Goal: Task Accomplishment & Management: Manage account settings

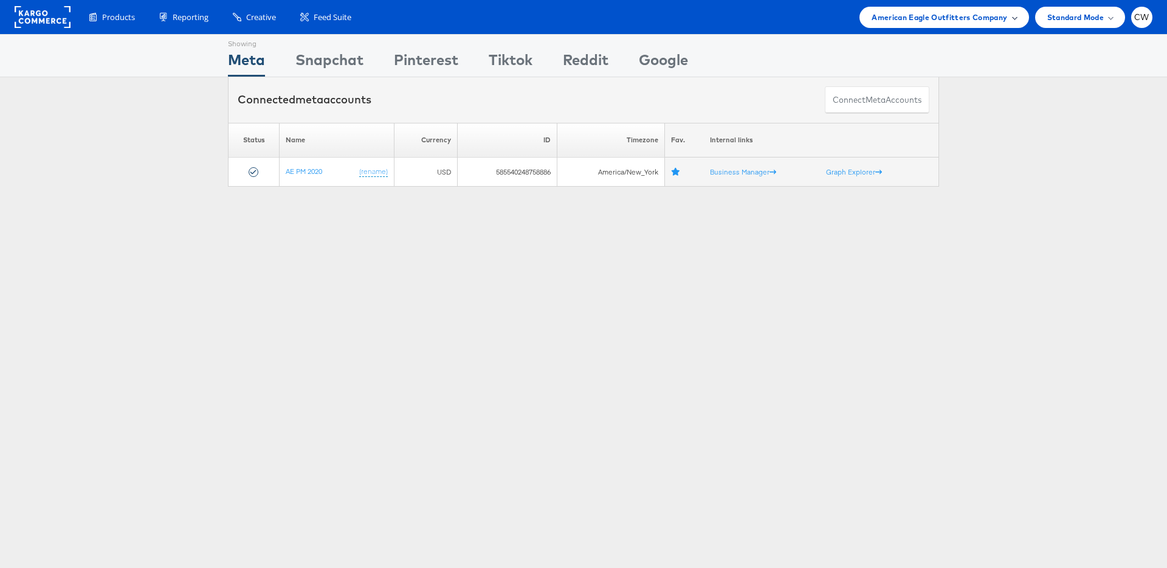
click at [939, 21] on span "American Eagle Outfitters Company" at bounding box center [940, 17] width 136 height 13
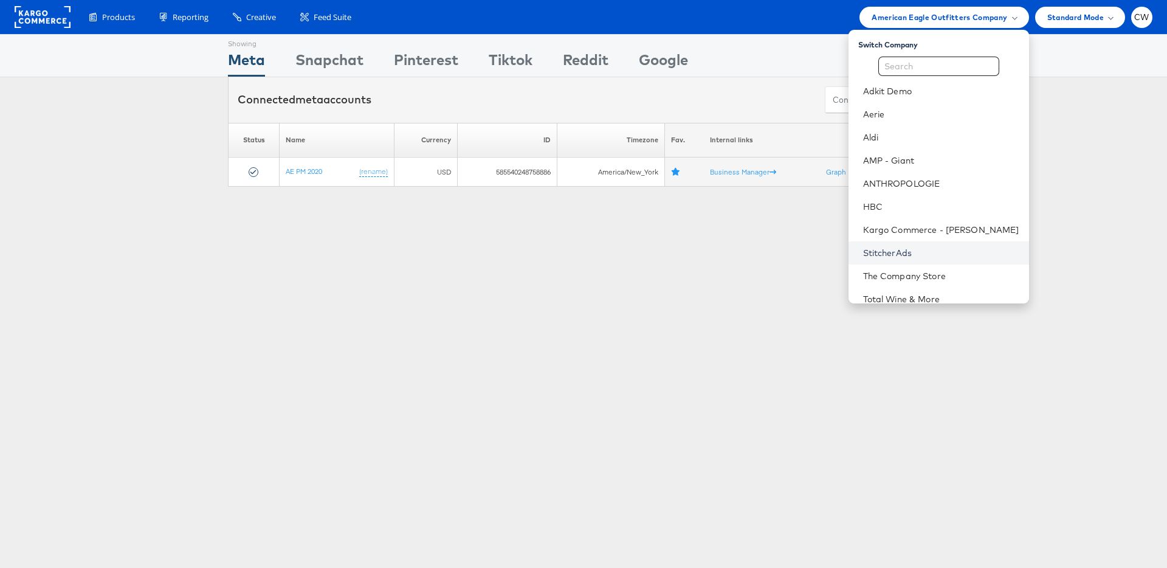
scroll to position [55, 0]
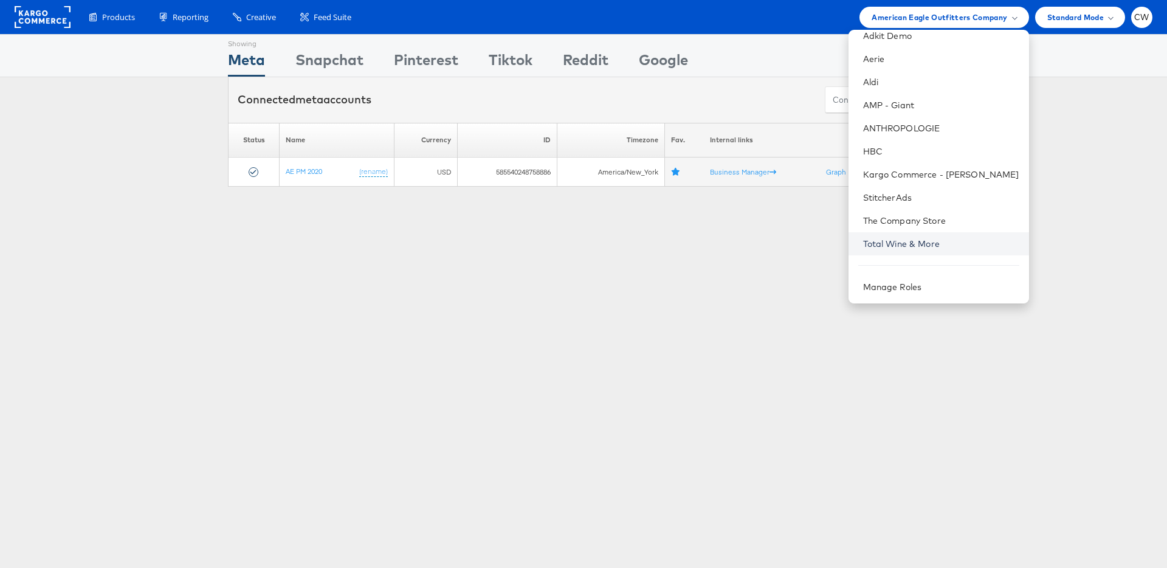
click at [923, 242] on link "Total Wine & More" at bounding box center [941, 244] width 156 height 12
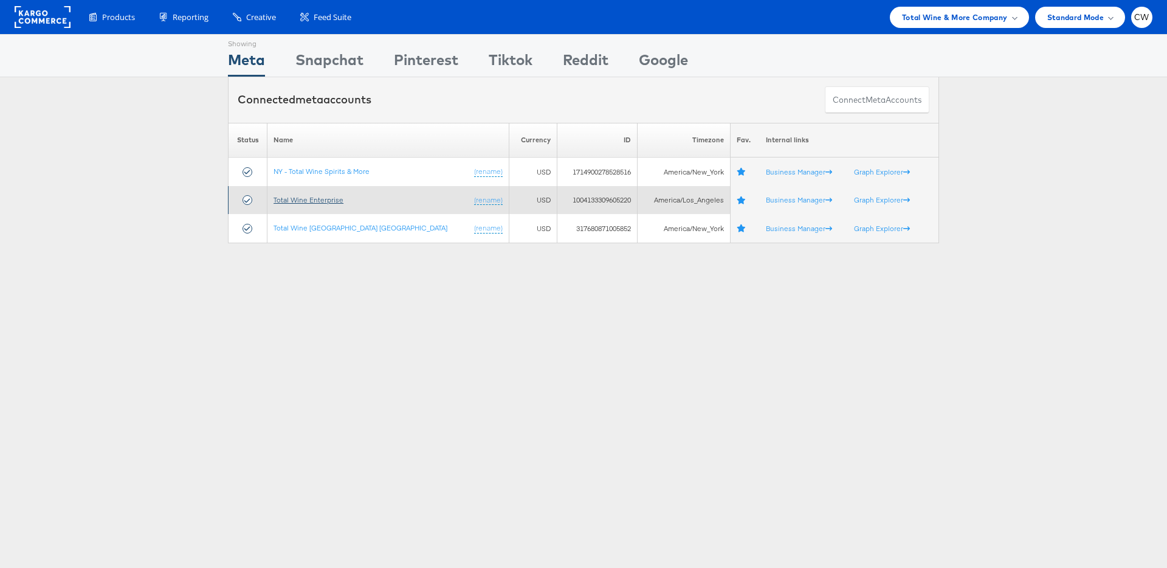
click at [321, 199] on link "Total Wine Enterprise" at bounding box center [309, 199] width 70 height 9
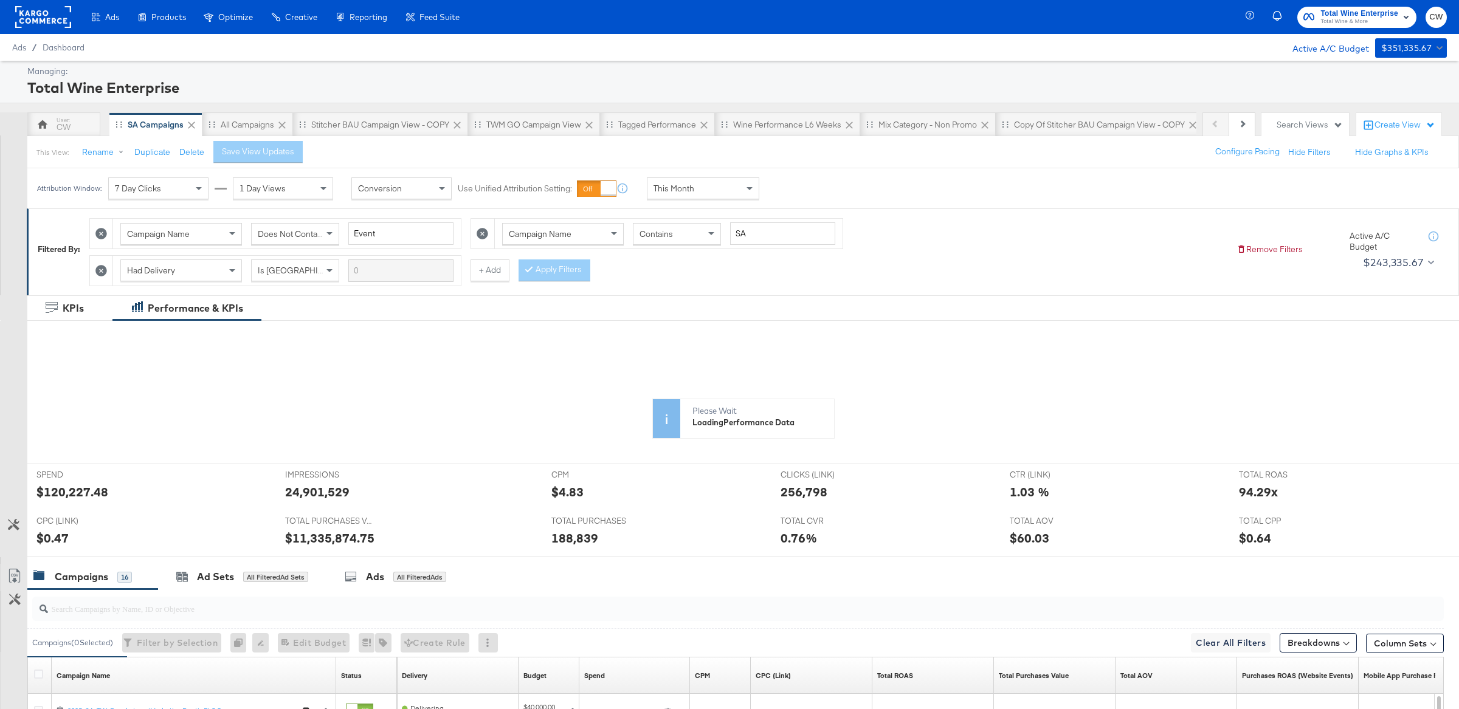
click at [708, 188] on div "This Month" at bounding box center [702, 188] width 111 height 21
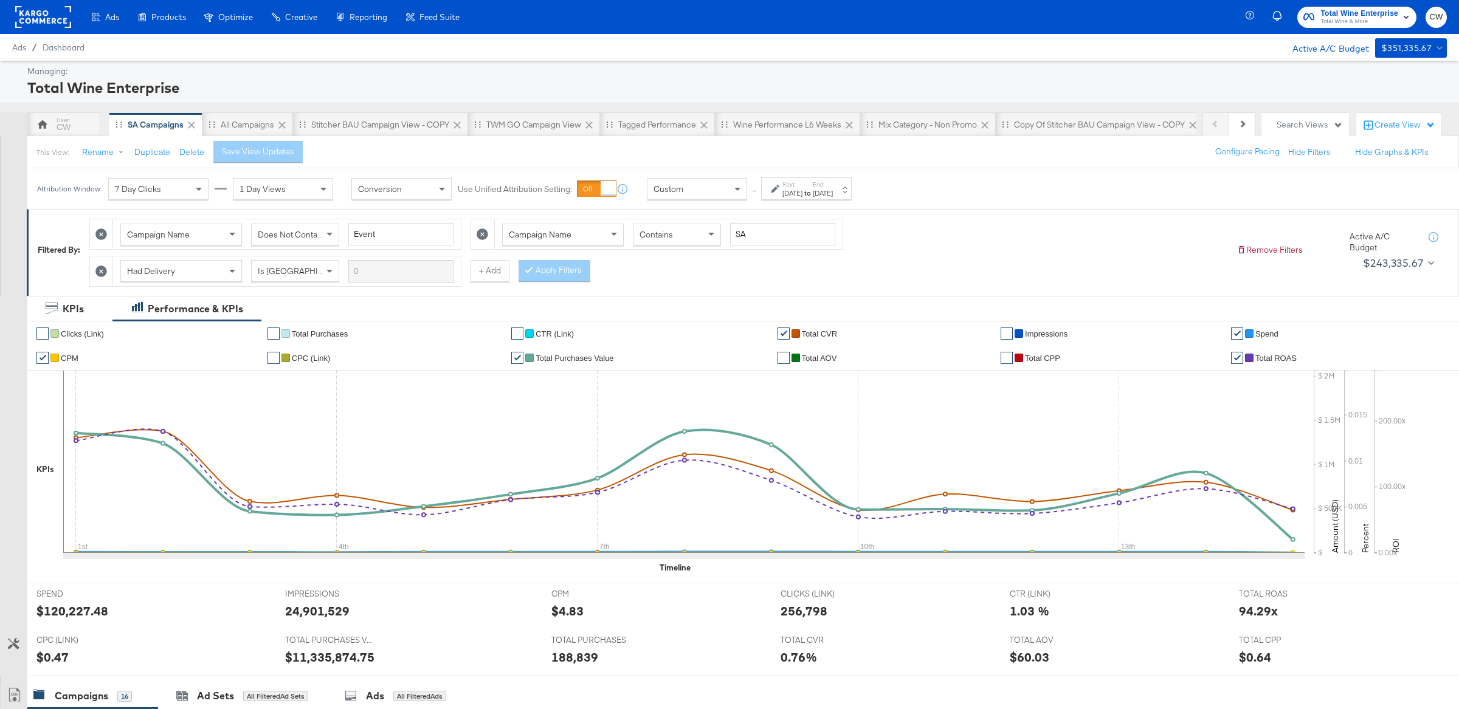
click at [781, 196] on div "Start: Aug 15th 2025 to End: Aug 15th 2025" at bounding box center [802, 190] width 62 height 18
click at [635, 285] on input "August 15th 2025" at bounding box center [661, 285] width 128 height 22
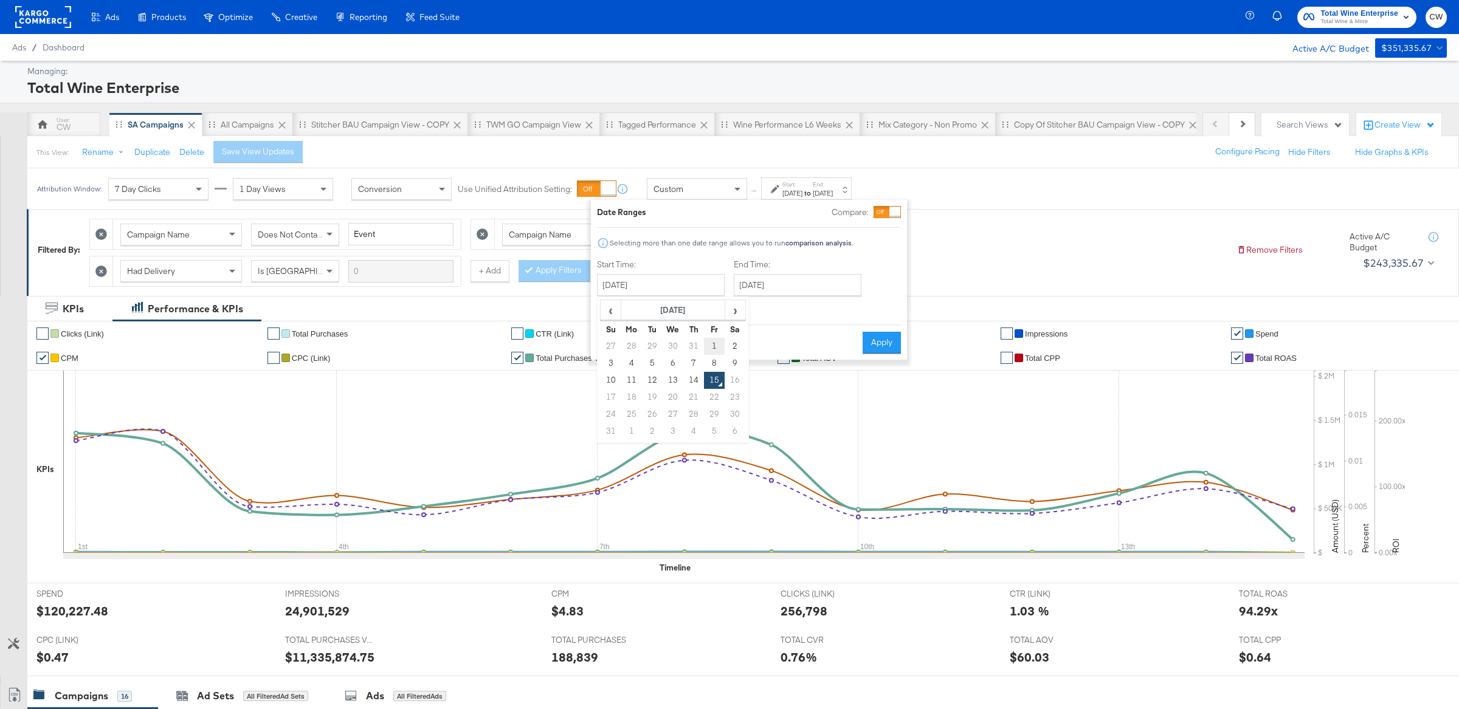
click at [720, 349] on td "1" at bounding box center [714, 346] width 21 height 17
type input "August 1st 2025"
click at [807, 294] on input "August 15th 2025" at bounding box center [793, 285] width 128 height 22
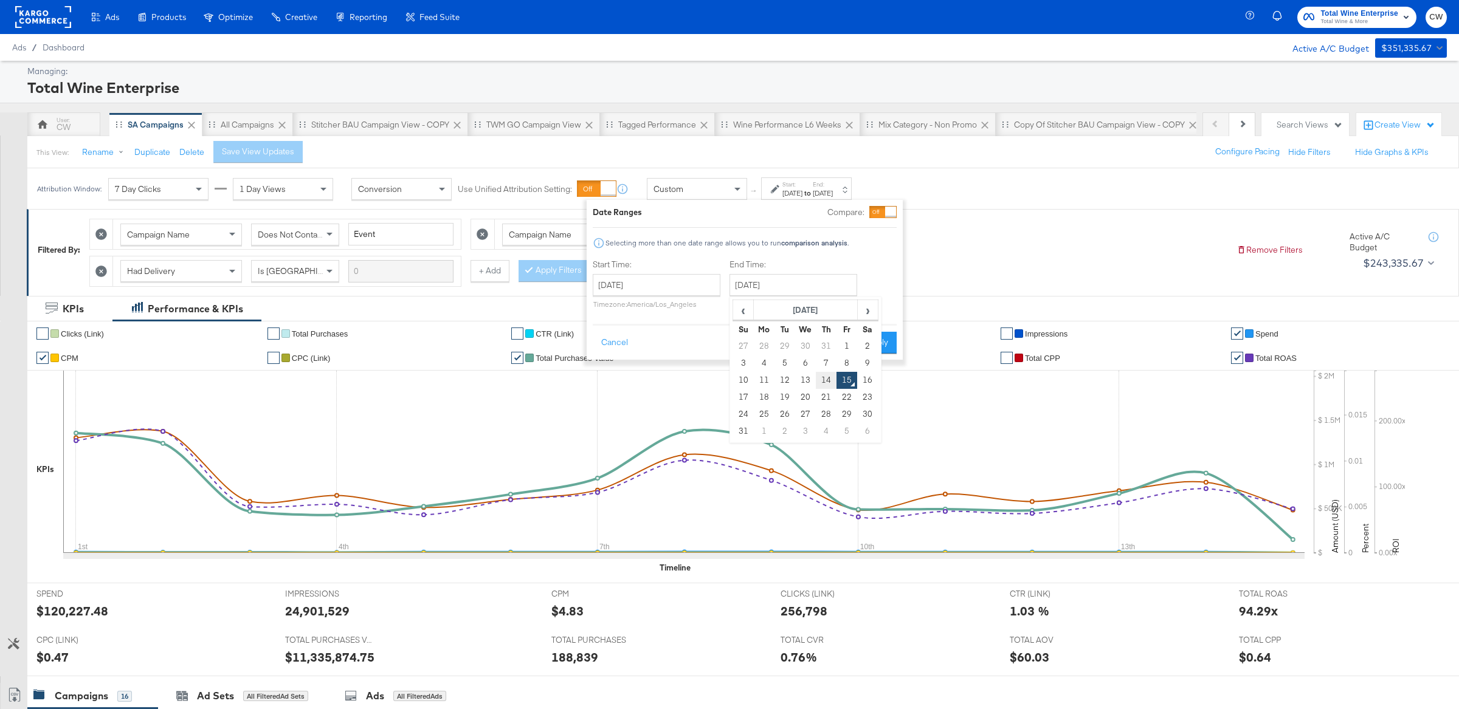
click at [827, 383] on td "14" at bounding box center [826, 380] width 21 height 17
type input "August 14th 2025"
click at [870, 349] on button "Apply" at bounding box center [877, 343] width 38 height 22
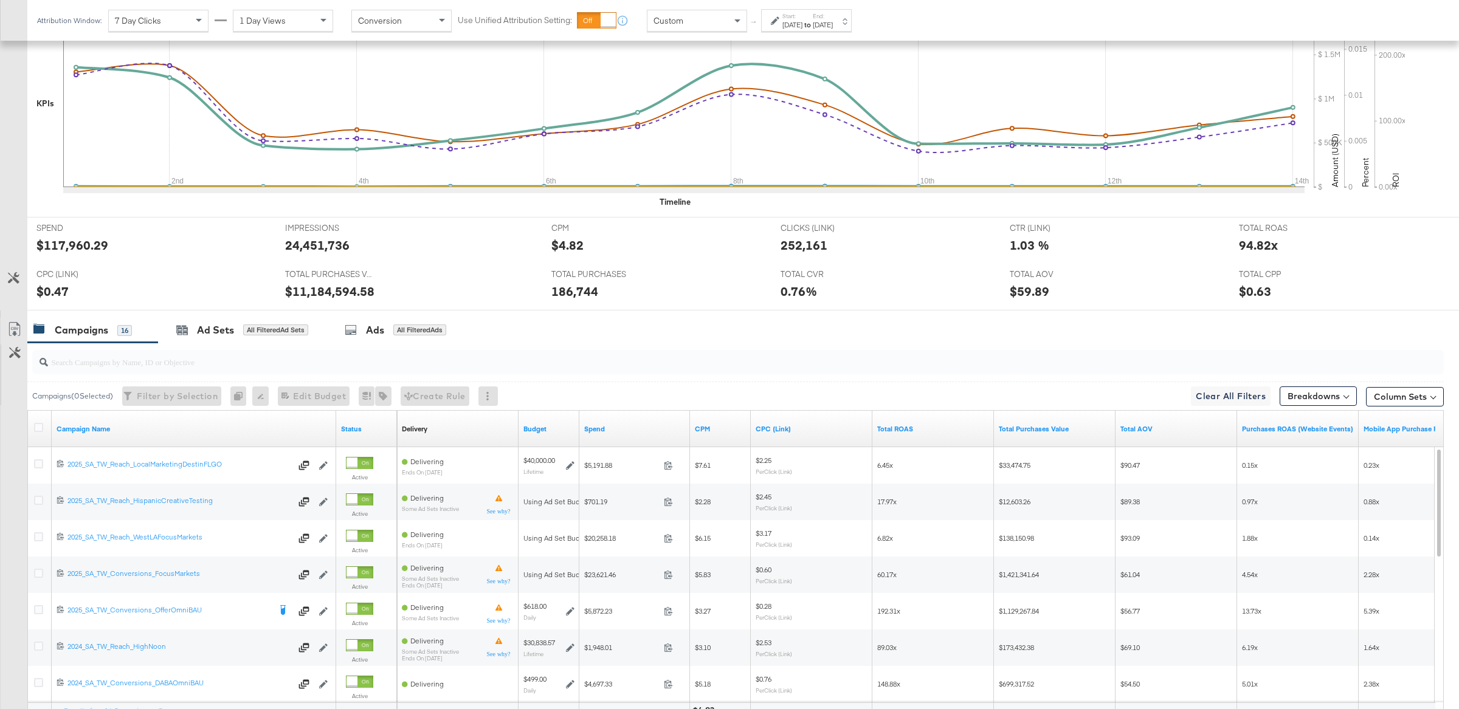
scroll to position [484, 0]
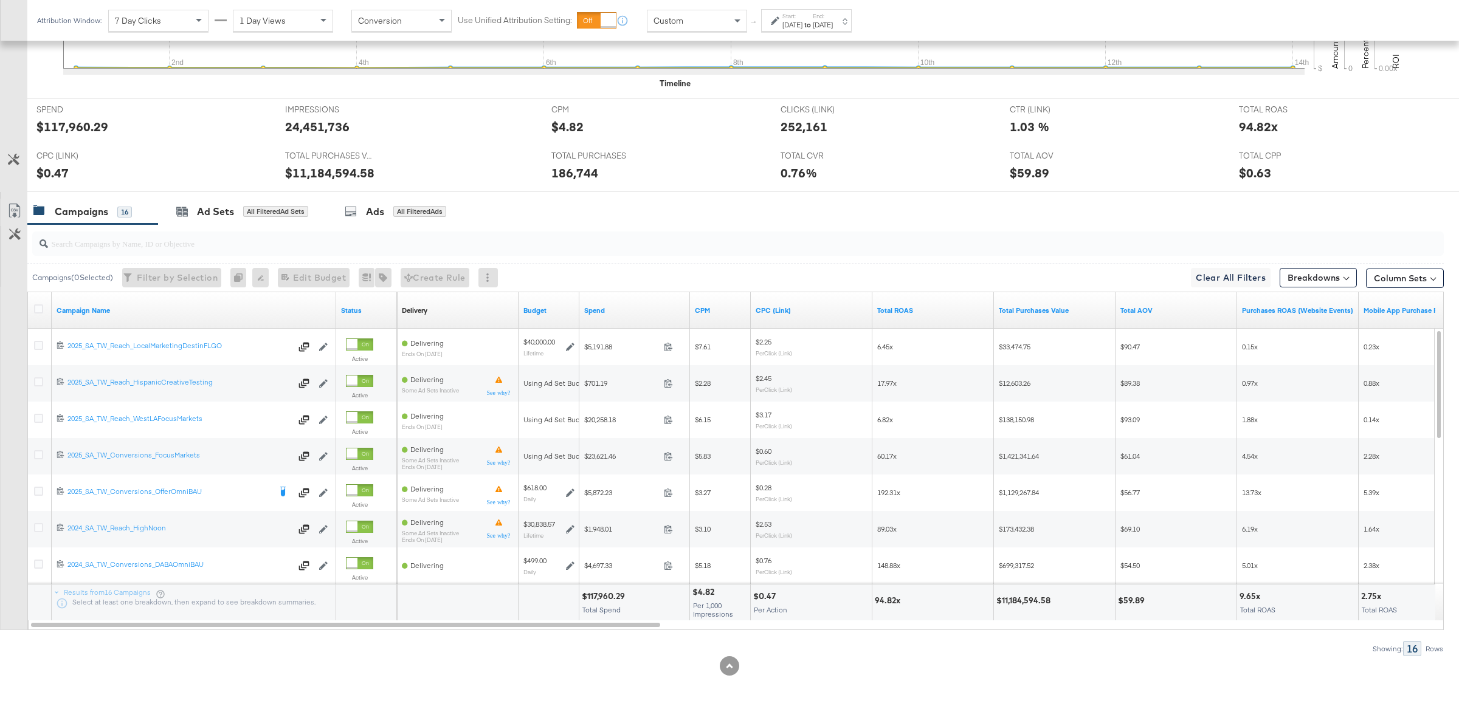
click at [609, 239] on input "search" at bounding box center [680, 239] width 1264 height 24
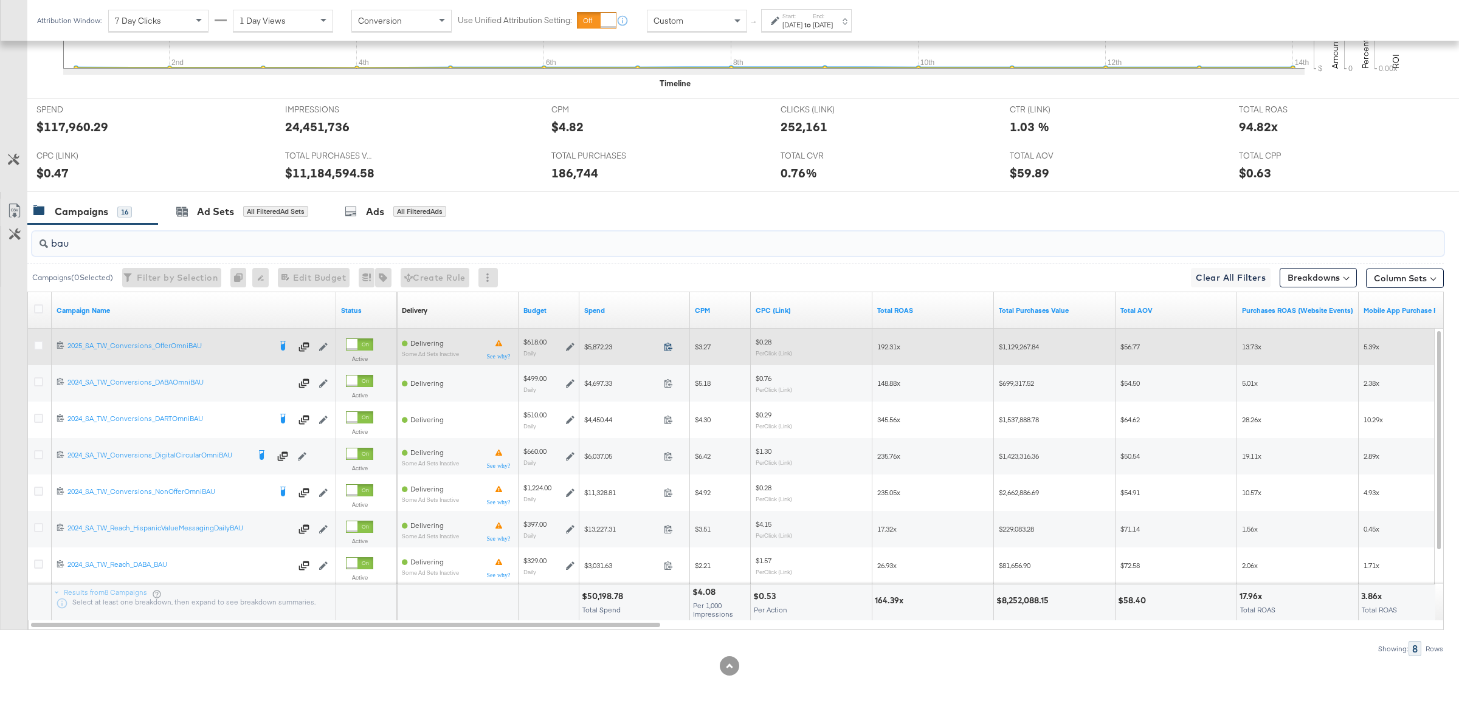
type input "bau"
click at [671, 351] on icon at bounding box center [668, 346] width 9 height 9
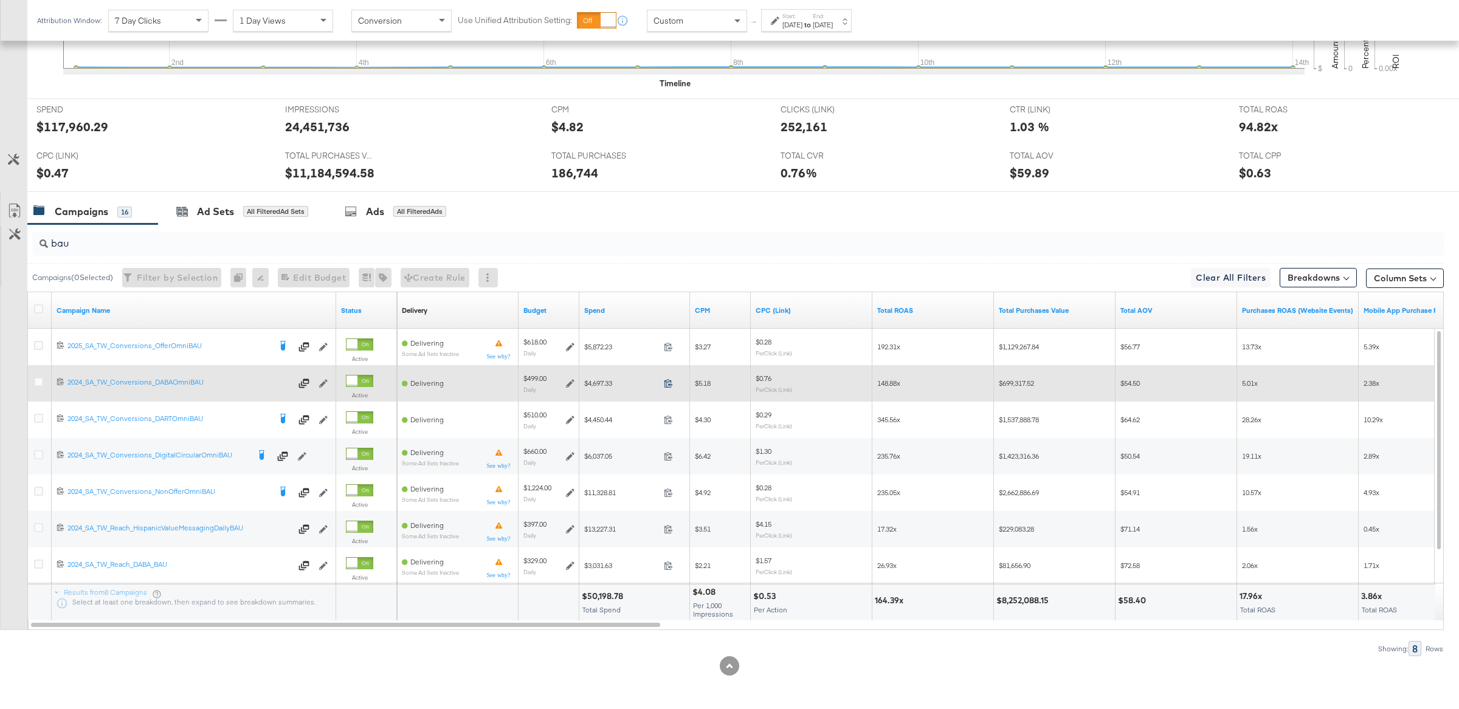
click at [669, 385] on icon at bounding box center [668, 383] width 9 height 9
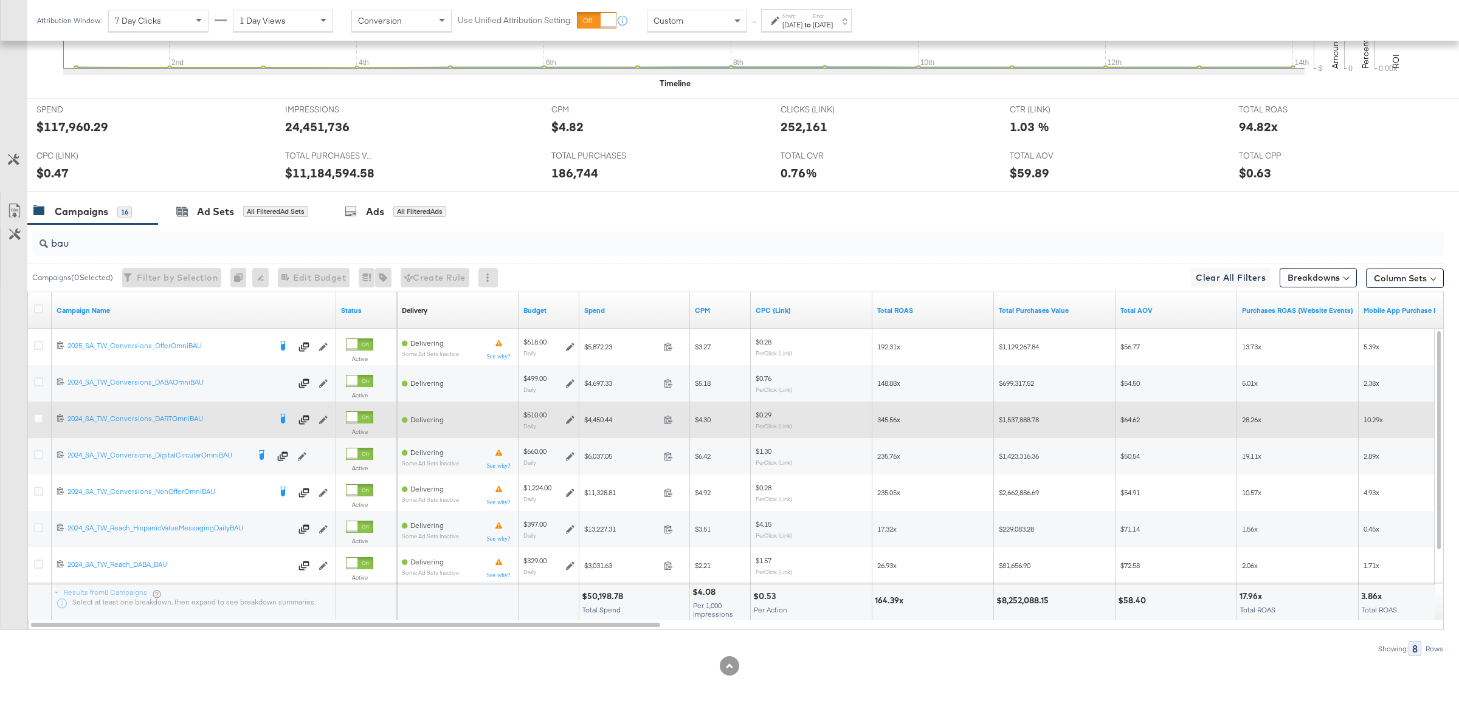
click at [673, 424] on span at bounding box center [672, 421] width 26 height 9
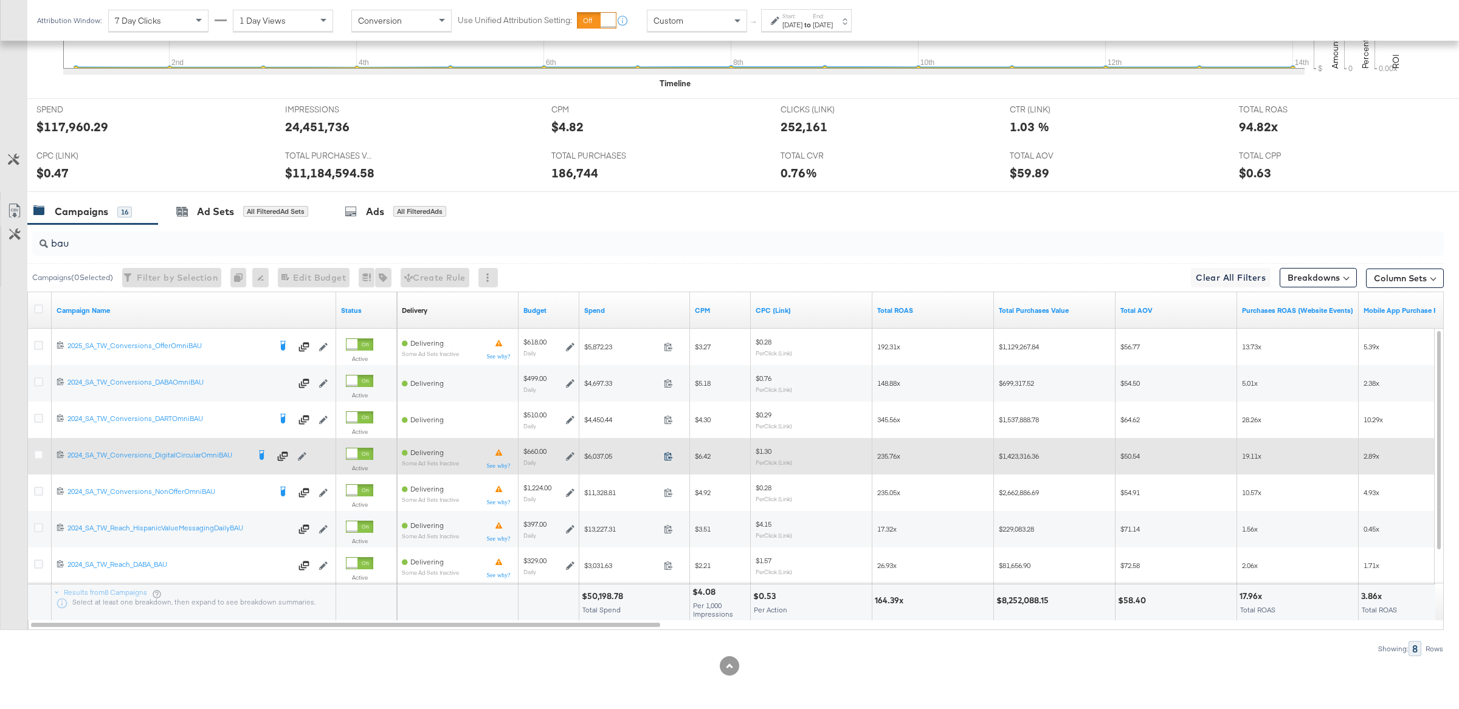
click at [670, 461] on icon at bounding box center [668, 456] width 9 height 9
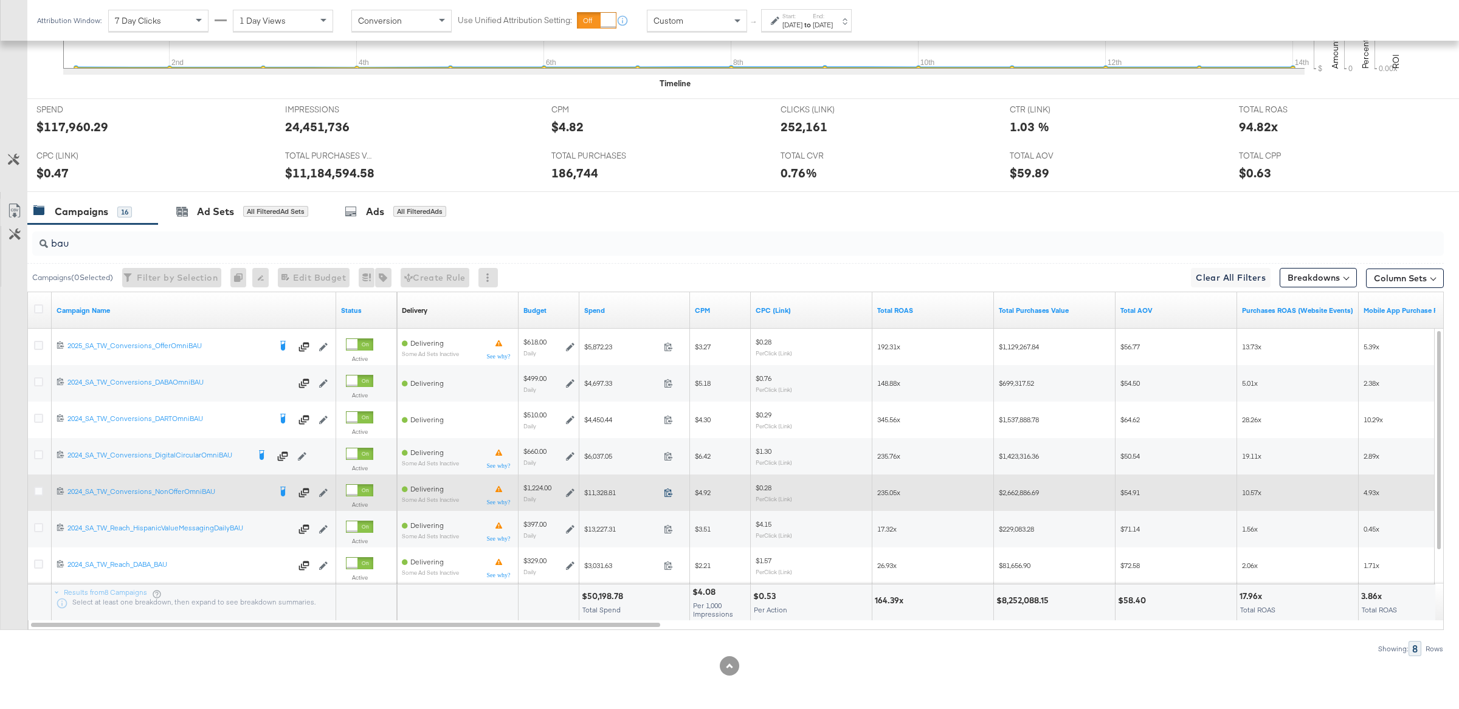
click at [667, 495] on icon at bounding box center [668, 492] width 9 height 9
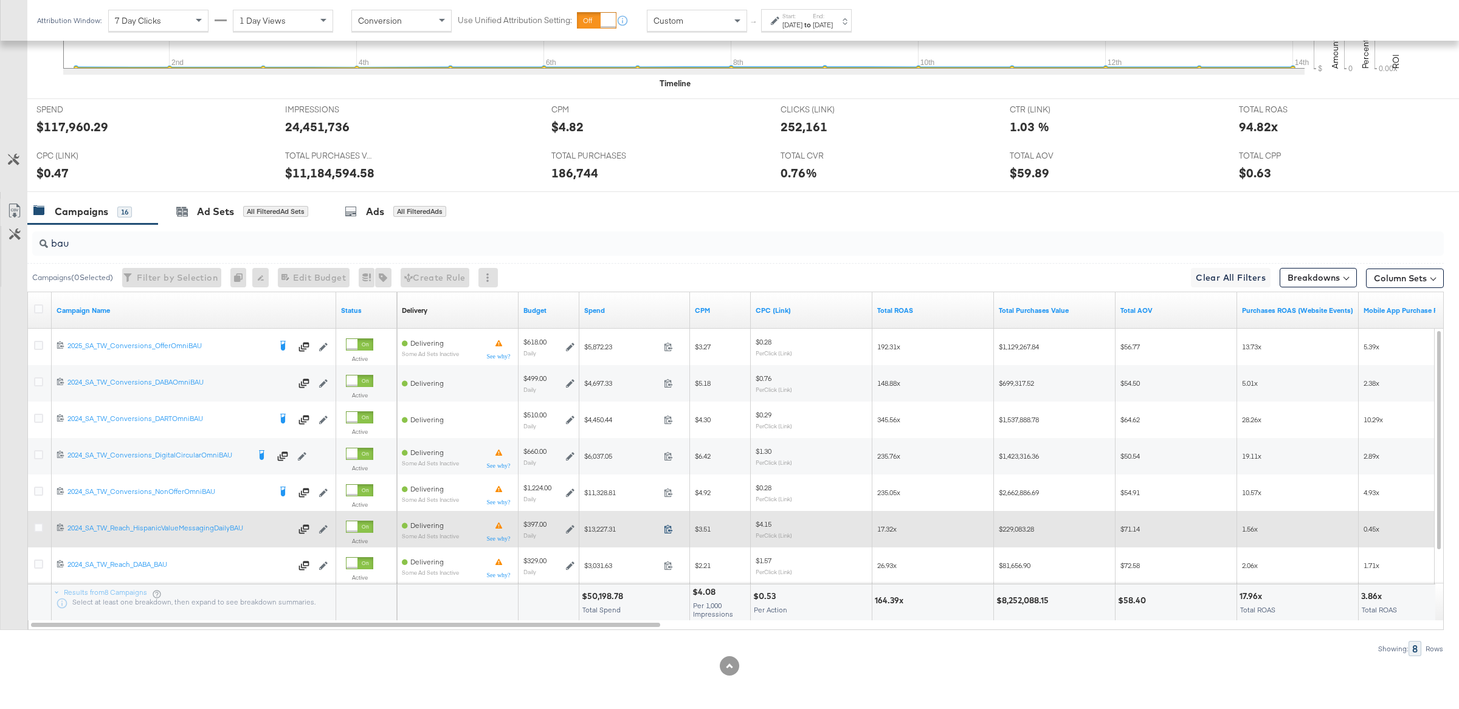
click at [670, 532] on icon at bounding box center [668, 529] width 9 height 9
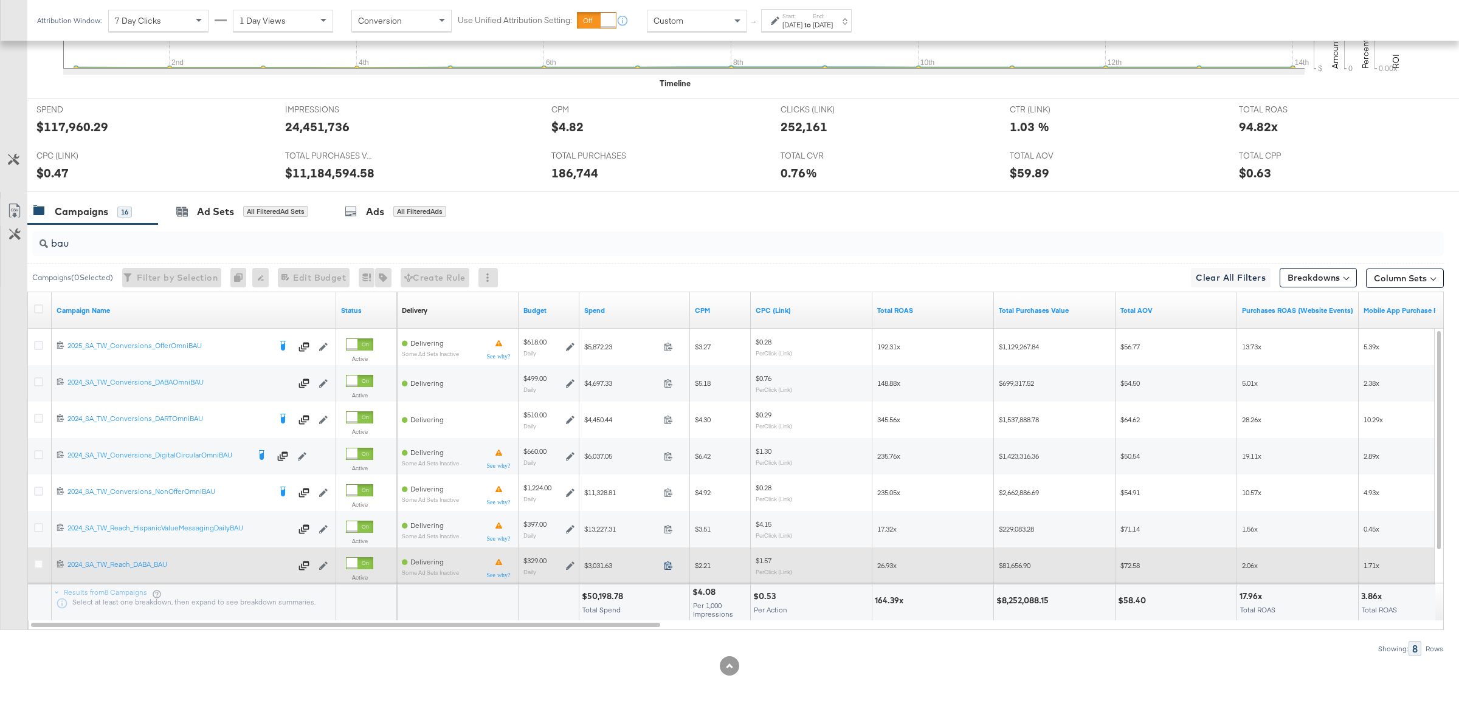
click at [666, 570] on icon at bounding box center [668, 565] width 9 height 9
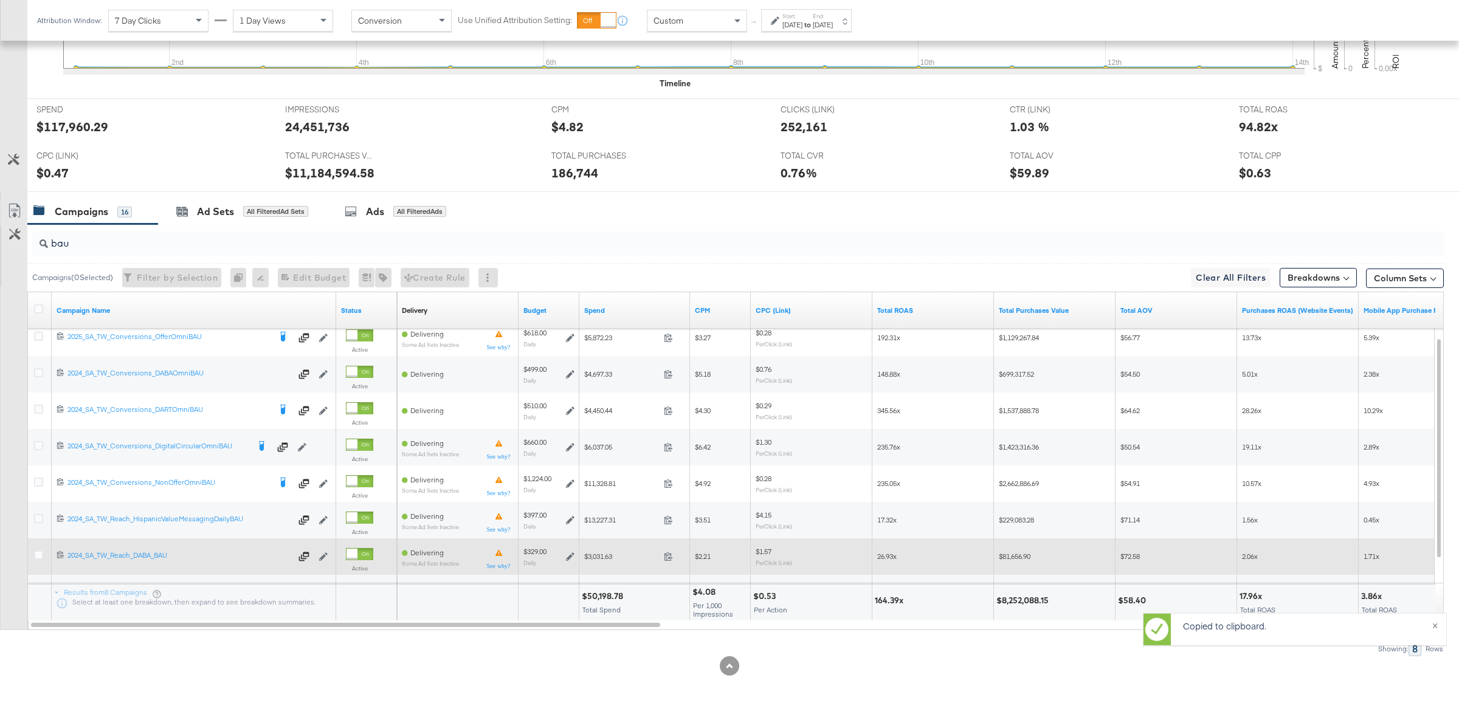
scroll to position [488, 0]
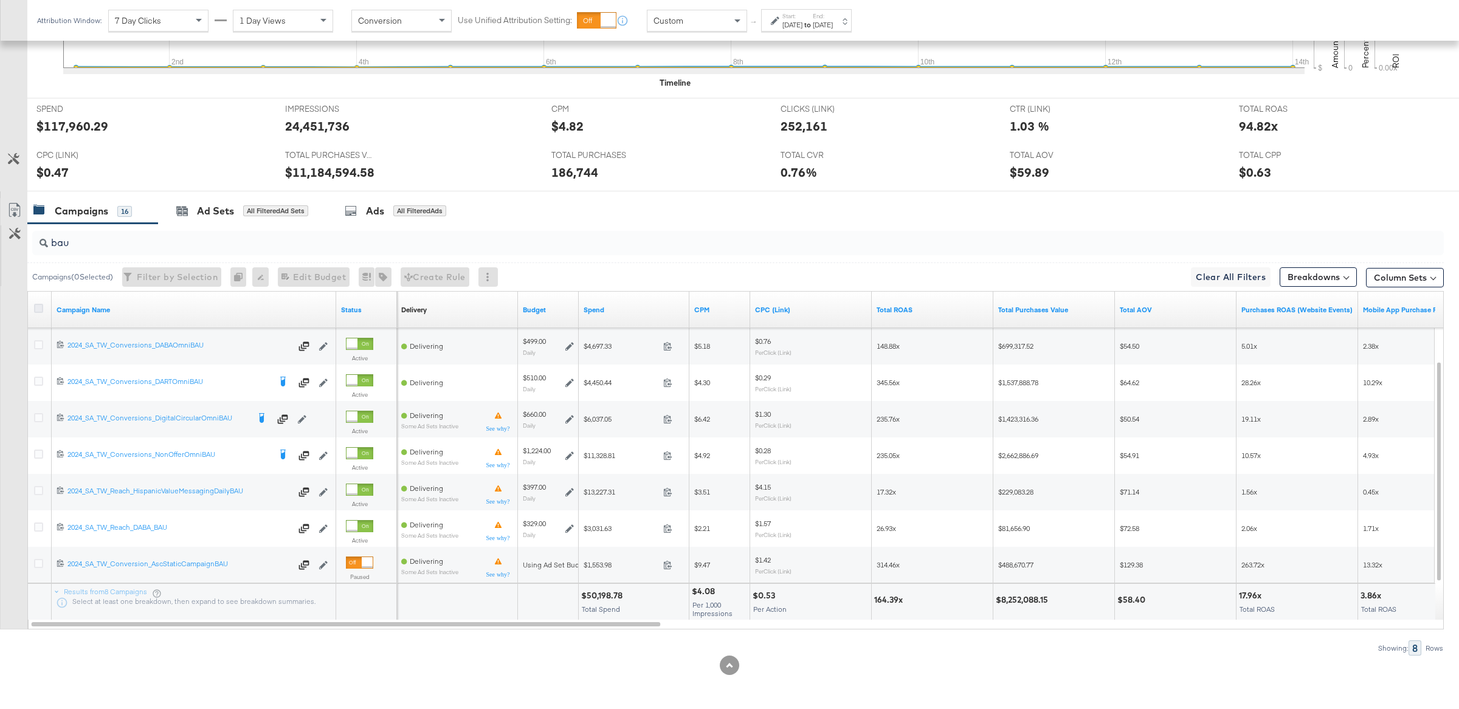
click at [38, 306] on icon at bounding box center [38, 308] width 9 height 9
click at [0, 0] on input "checkbox" at bounding box center [0, 0] width 0 height 0
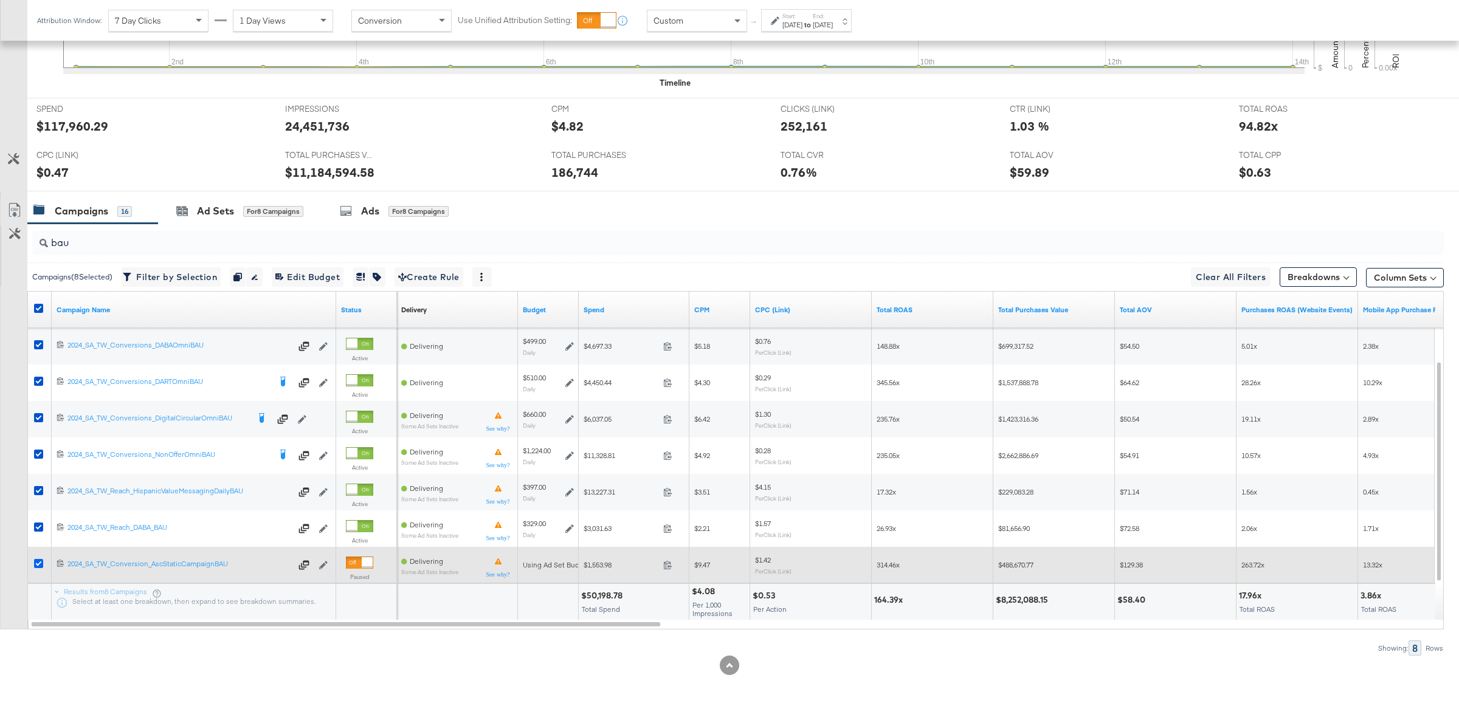
click at [39, 563] on icon at bounding box center [38, 563] width 9 height 9
click at [0, 0] on input "checkbox" at bounding box center [0, 0] width 0 height 0
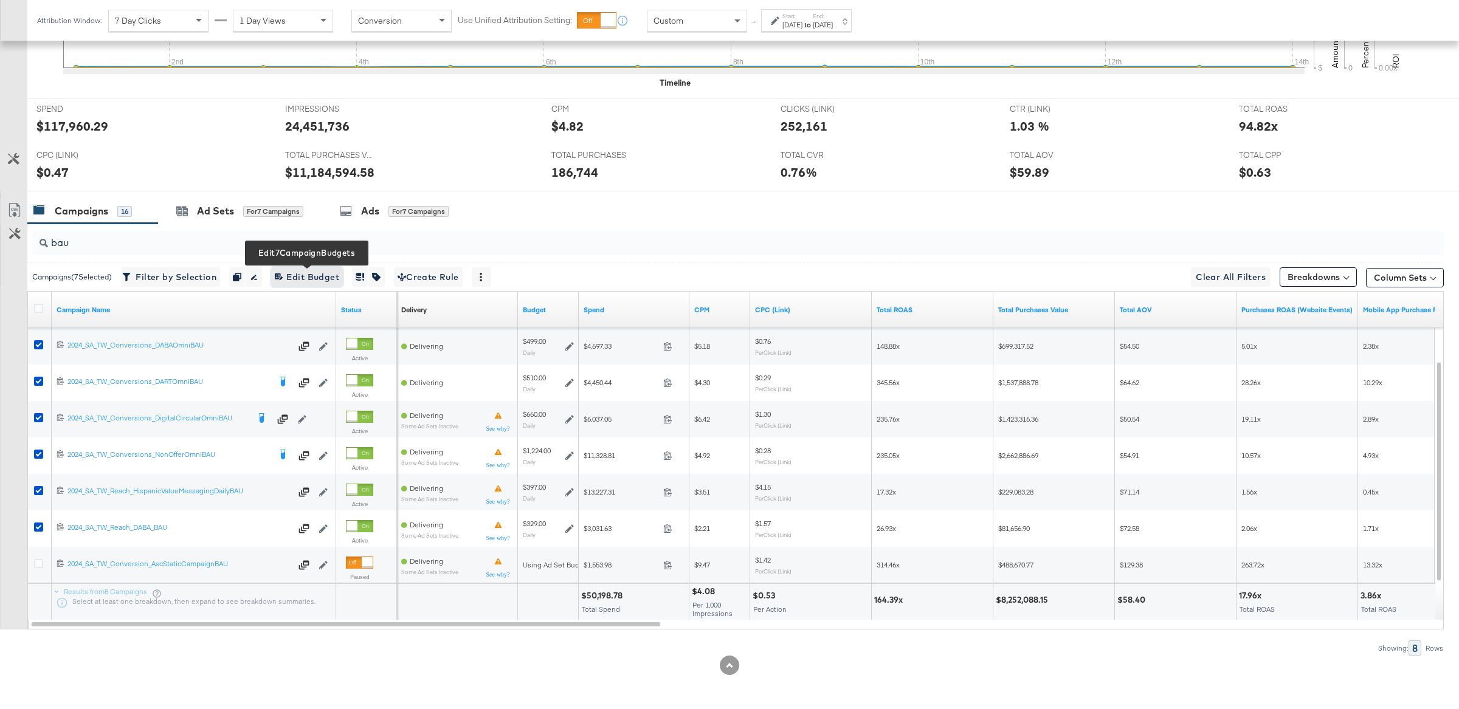
click at [322, 278] on span "Edit 7 Campaign Budgets Edit Budget" at bounding box center [307, 277] width 64 height 15
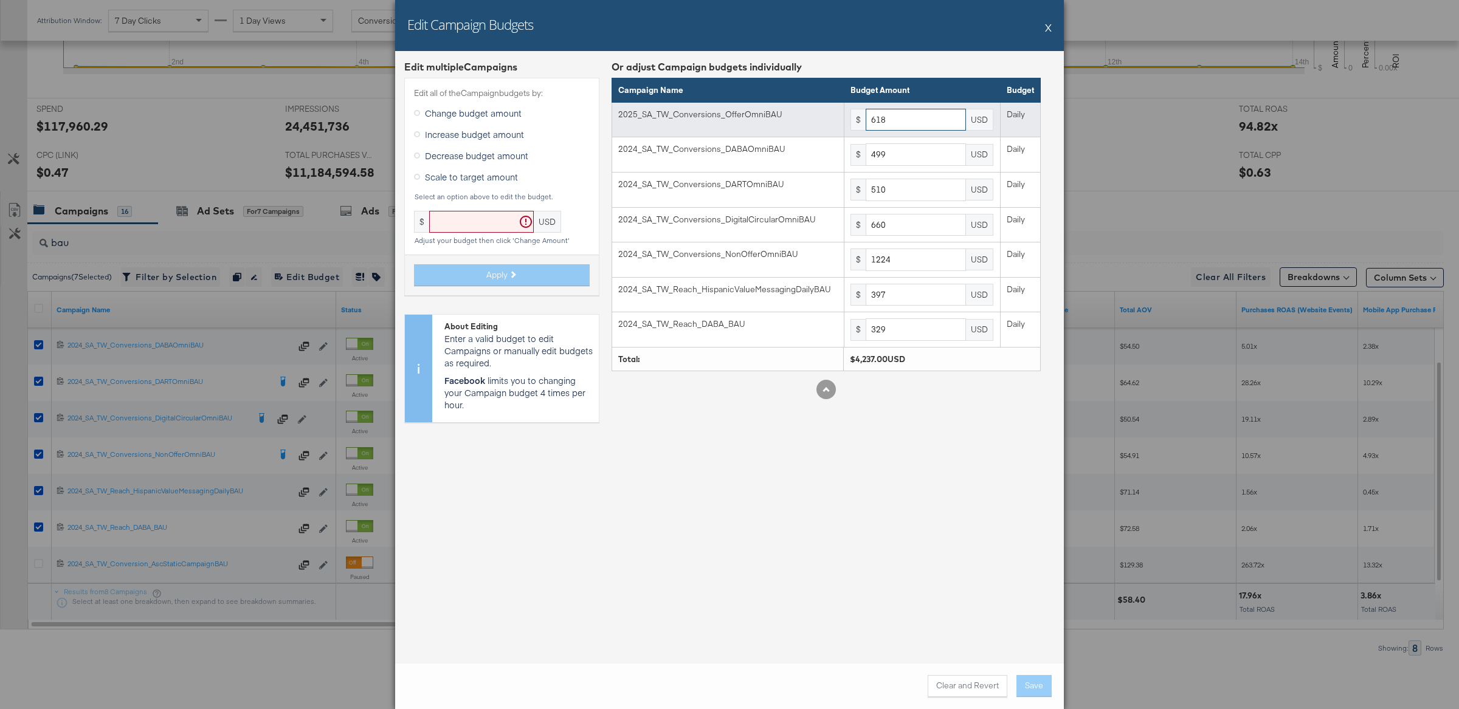
click at [935, 127] on input "618" at bounding box center [916, 120] width 100 height 22
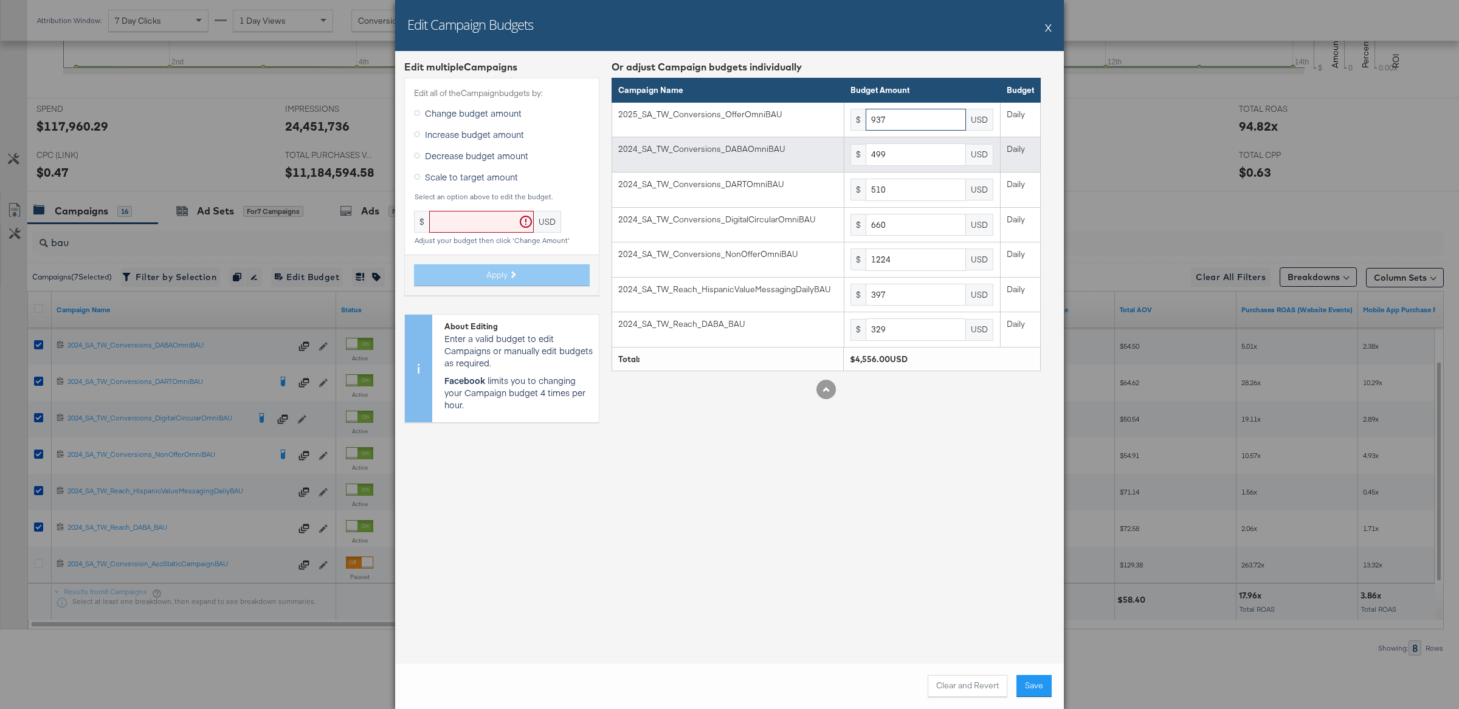
type input "937"
click at [919, 164] on input "499" at bounding box center [916, 154] width 100 height 22
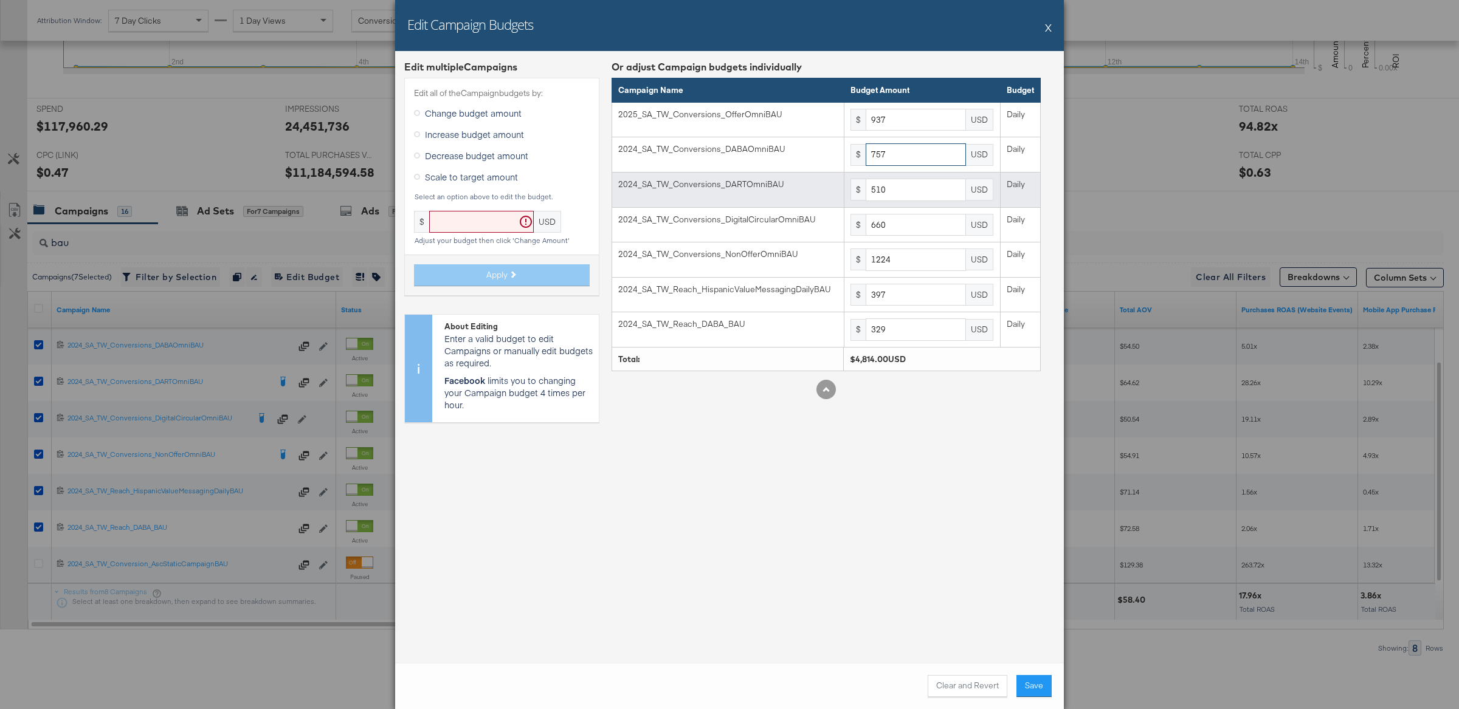
type input "757"
click at [929, 189] on input "510" at bounding box center [916, 190] width 100 height 22
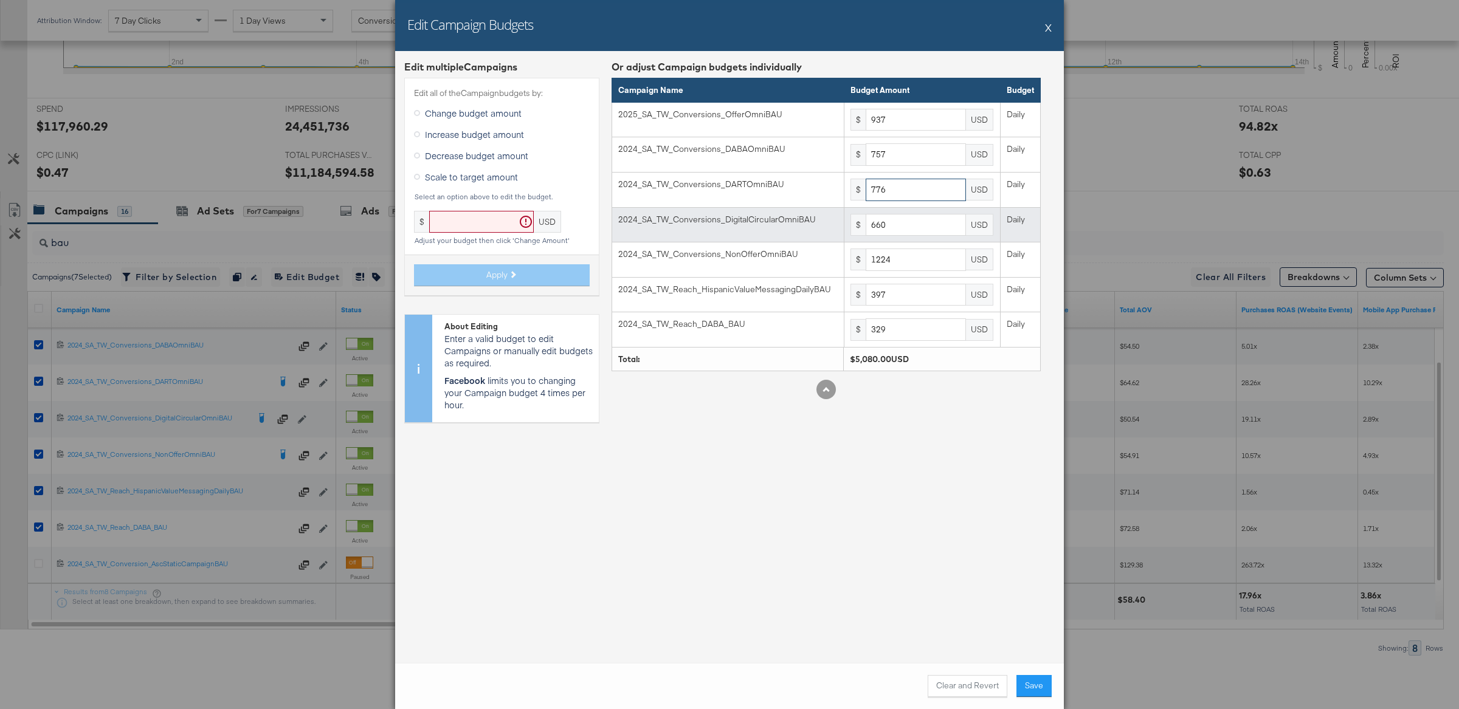
type input "776"
click at [925, 227] on input "660" at bounding box center [916, 225] width 100 height 22
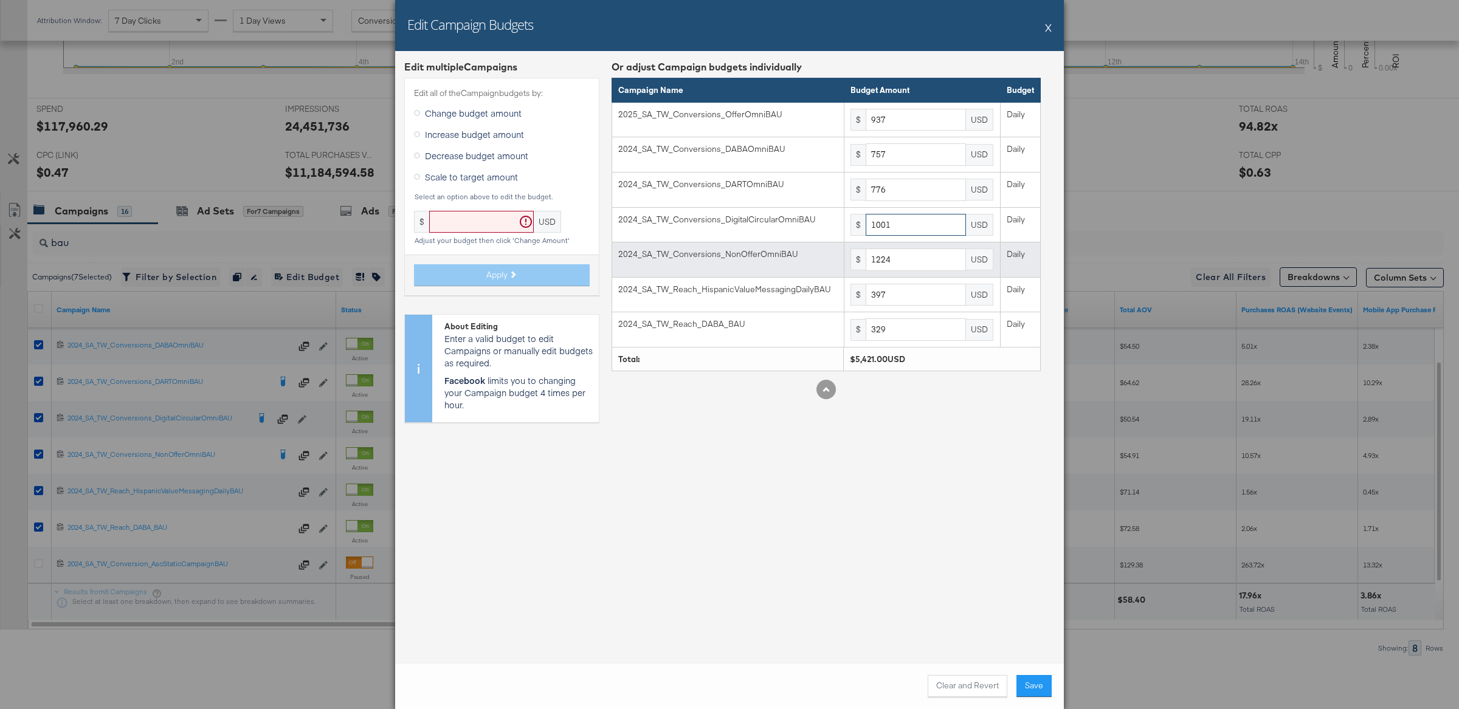
type input "1001"
click at [922, 260] on input "1224" at bounding box center [916, 260] width 100 height 22
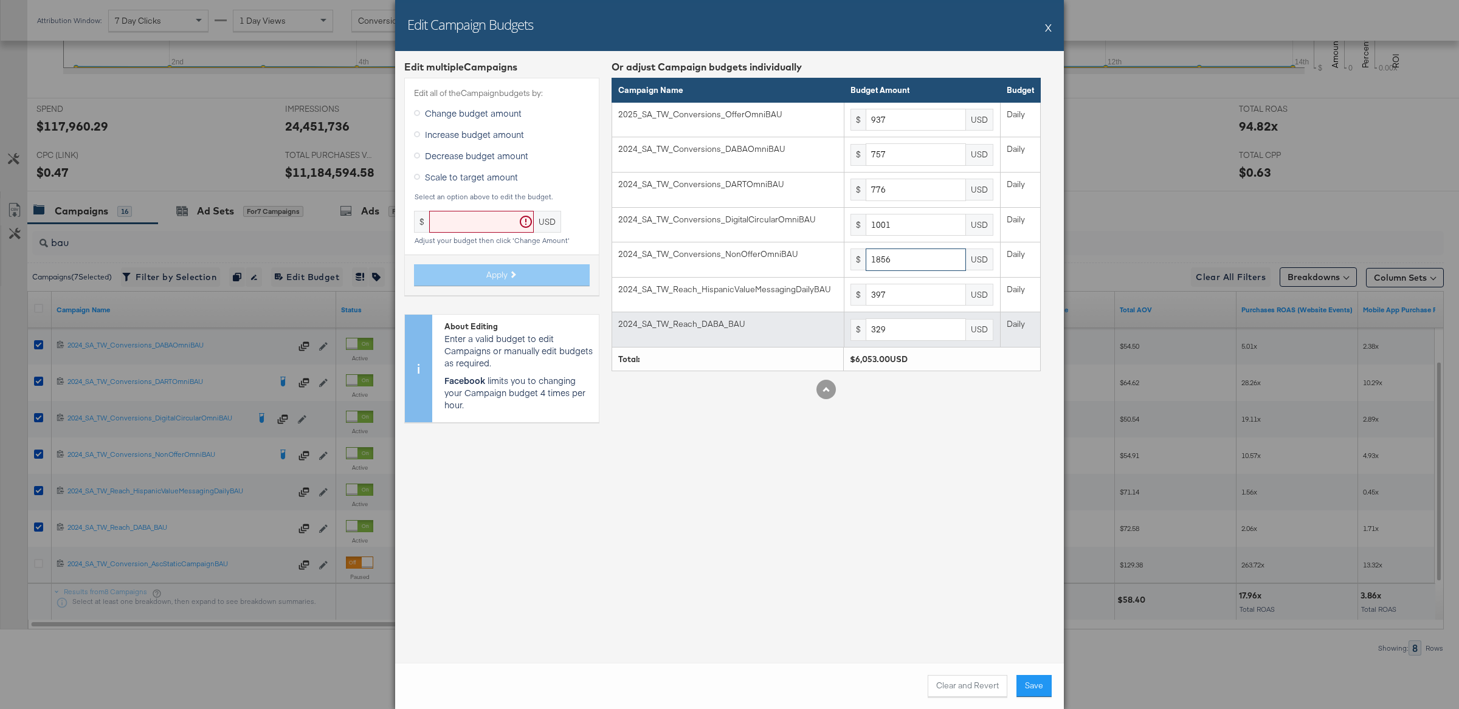
type input "1856"
click at [920, 331] on input "329" at bounding box center [916, 330] width 100 height 22
type input "499"
click at [1037, 685] on button "Save" at bounding box center [1033, 686] width 35 height 22
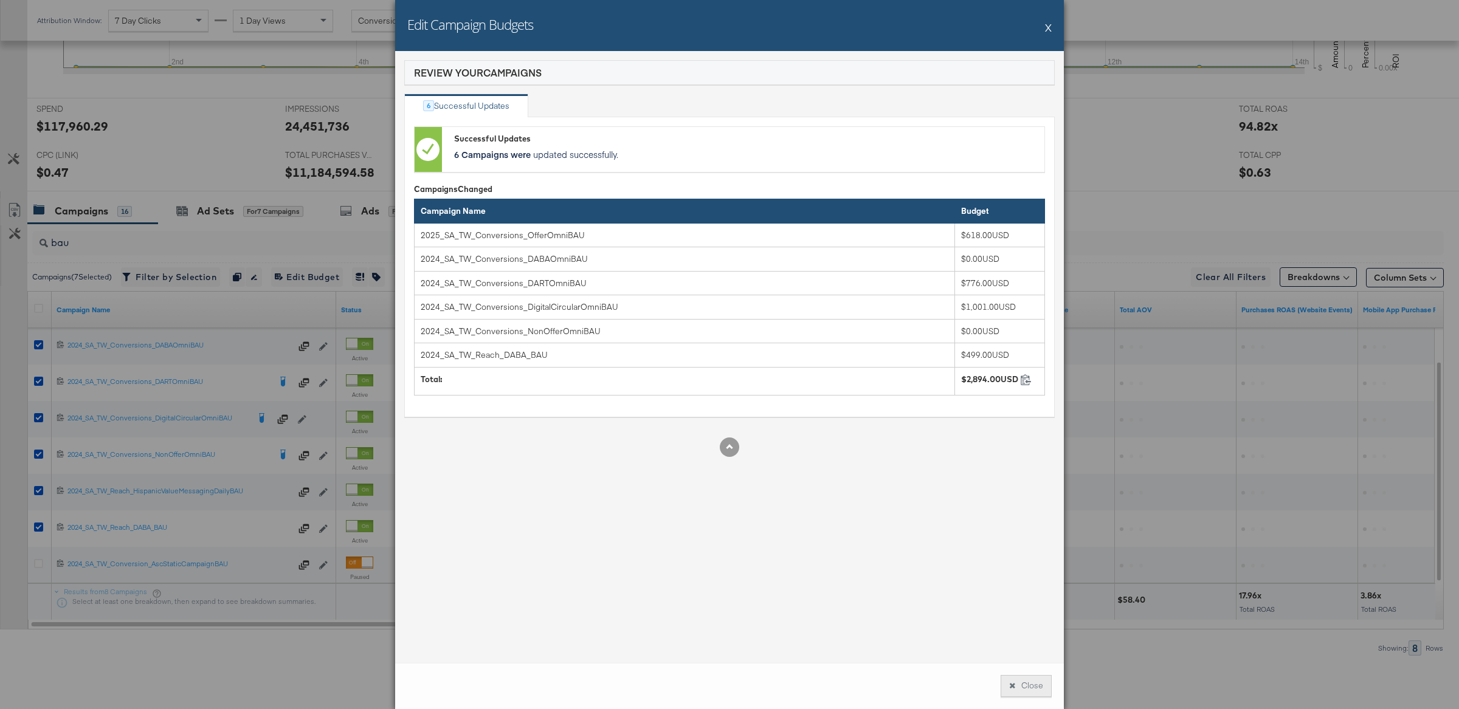
click at [1033, 684] on button "Close" at bounding box center [1026, 686] width 51 height 22
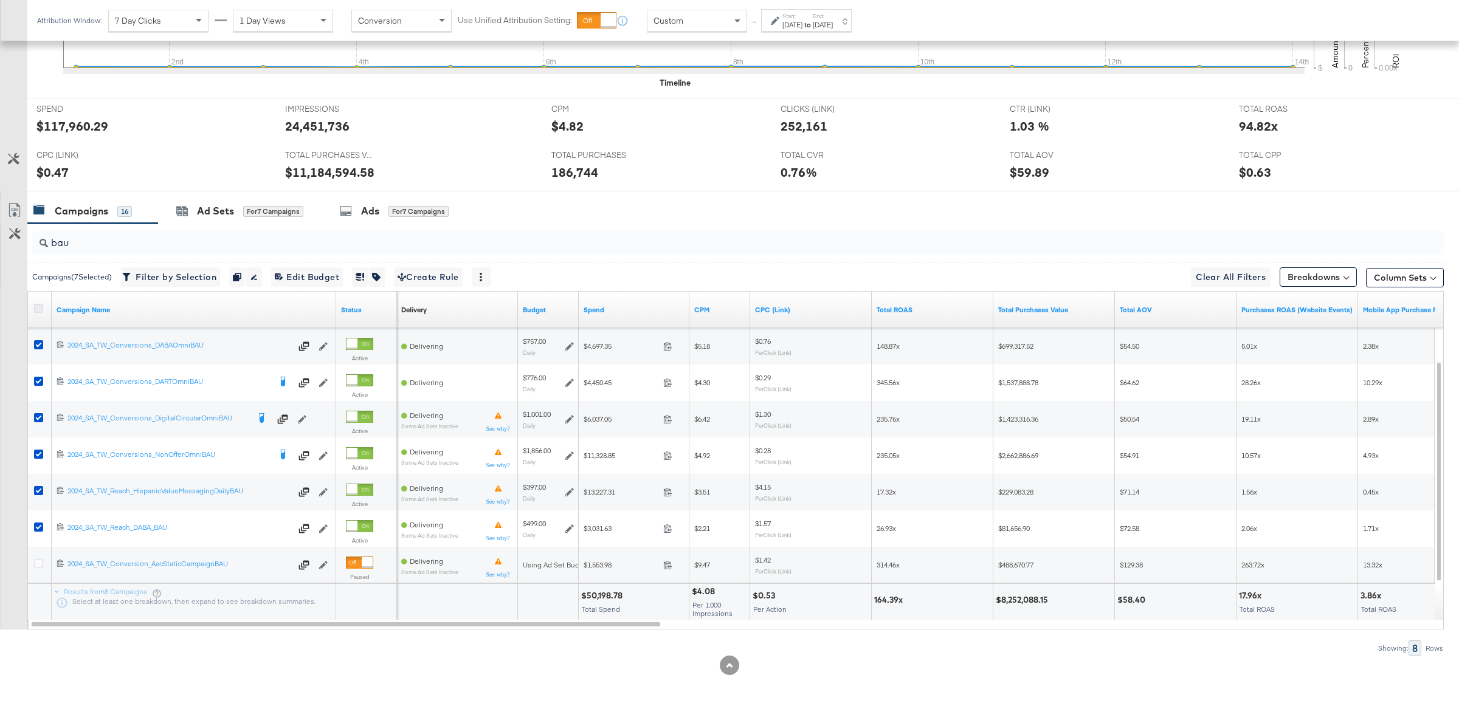
click at [41, 304] on icon at bounding box center [38, 308] width 9 height 9
click at [0, 0] on input "checkbox" at bounding box center [0, 0] width 0 height 0
click at [41, 305] on icon at bounding box center [38, 308] width 9 height 9
click at [0, 0] on input "checkbox" at bounding box center [0, 0] width 0 height 0
click at [171, 233] on input "bau" at bounding box center [680, 238] width 1264 height 24
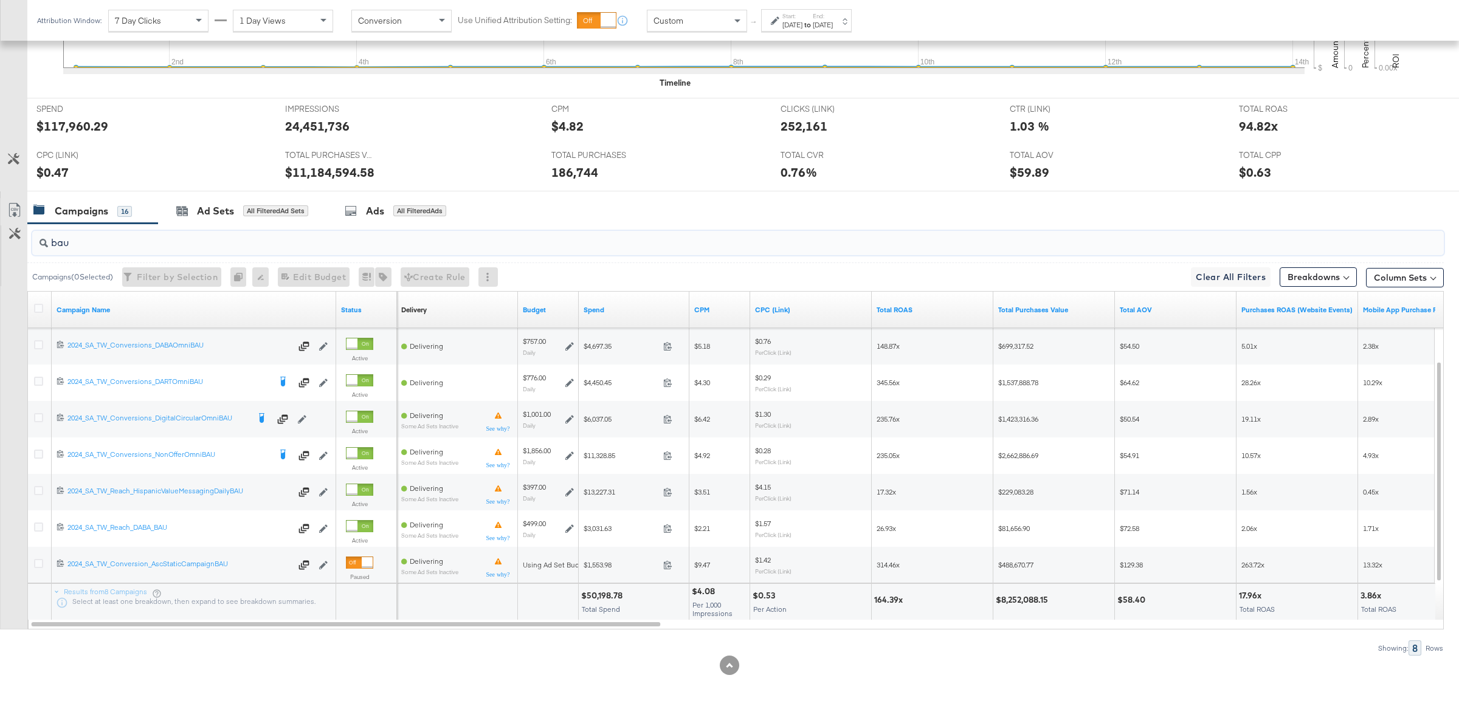
click at [171, 233] on input "bau" at bounding box center [680, 238] width 1264 height 24
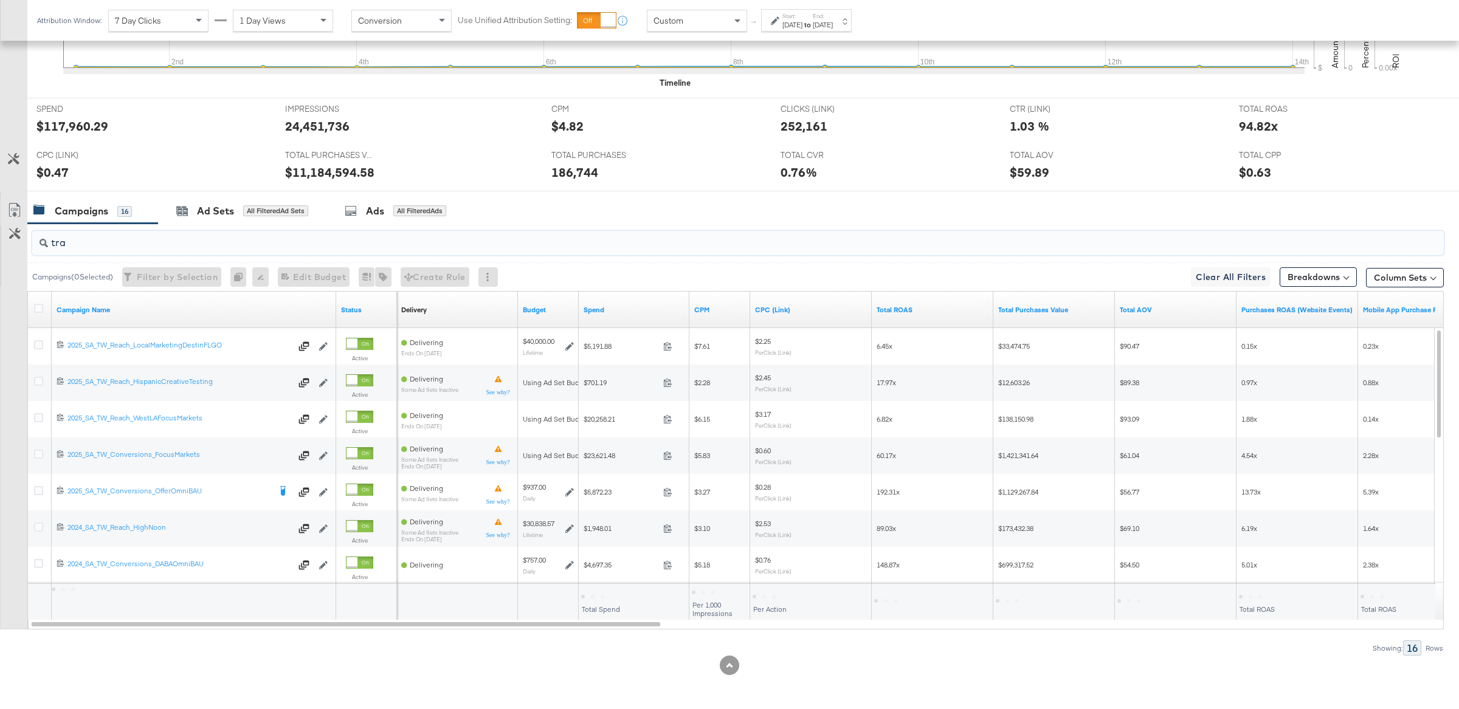
scroll to position [305, 0]
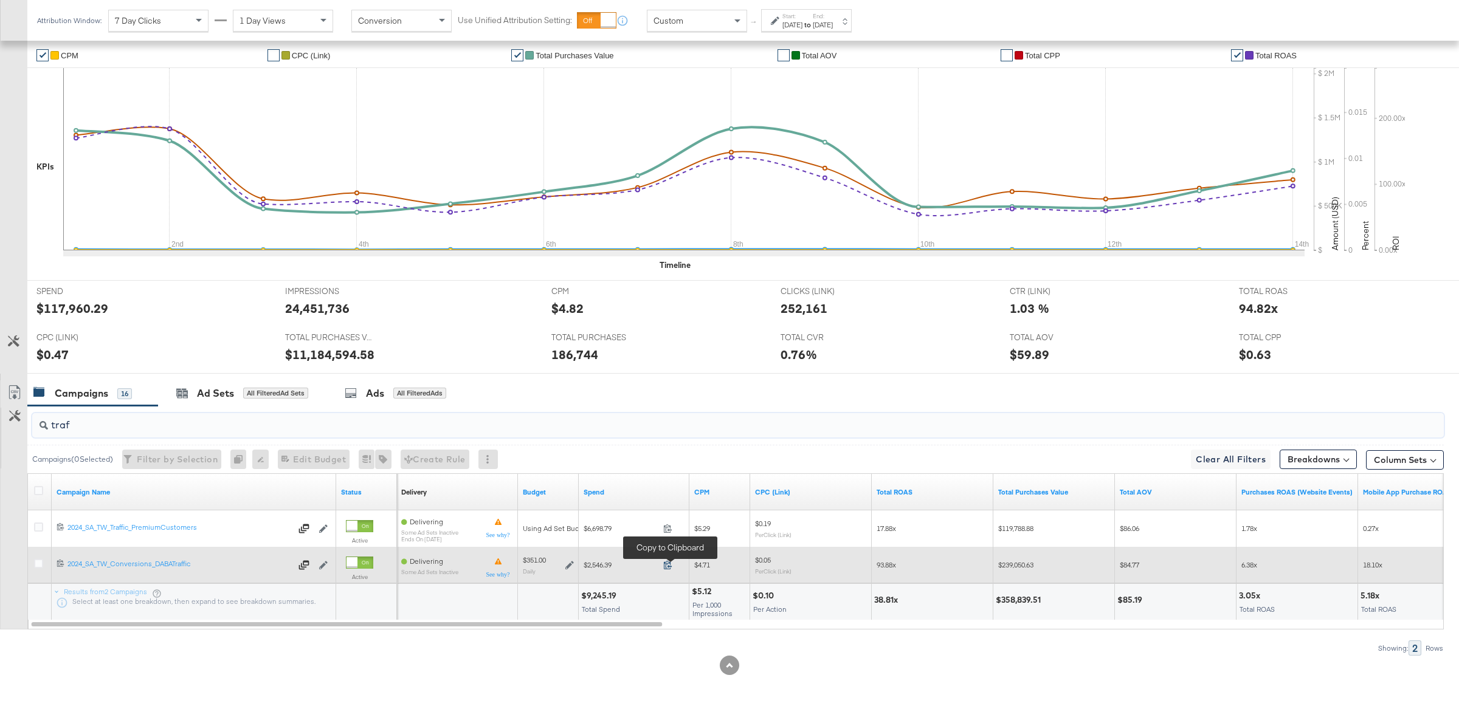
type input "traf"
click at [668, 566] on icon at bounding box center [667, 564] width 9 height 9
click at [566, 566] on icon at bounding box center [569, 565] width 9 height 9
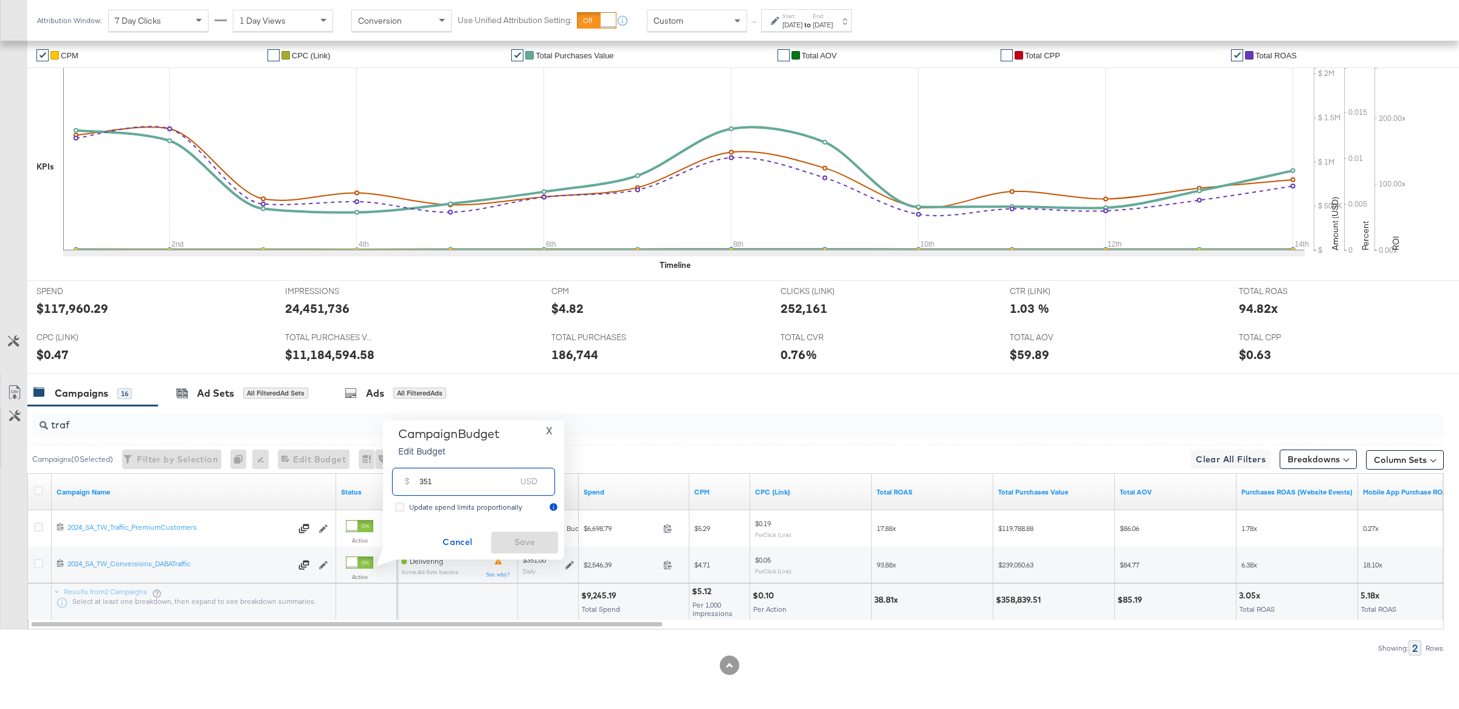
click at [488, 488] on input "351" at bounding box center [467, 477] width 96 height 26
type input "537"
click at [516, 542] on span "Save" at bounding box center [524, 542] width 57 height 15
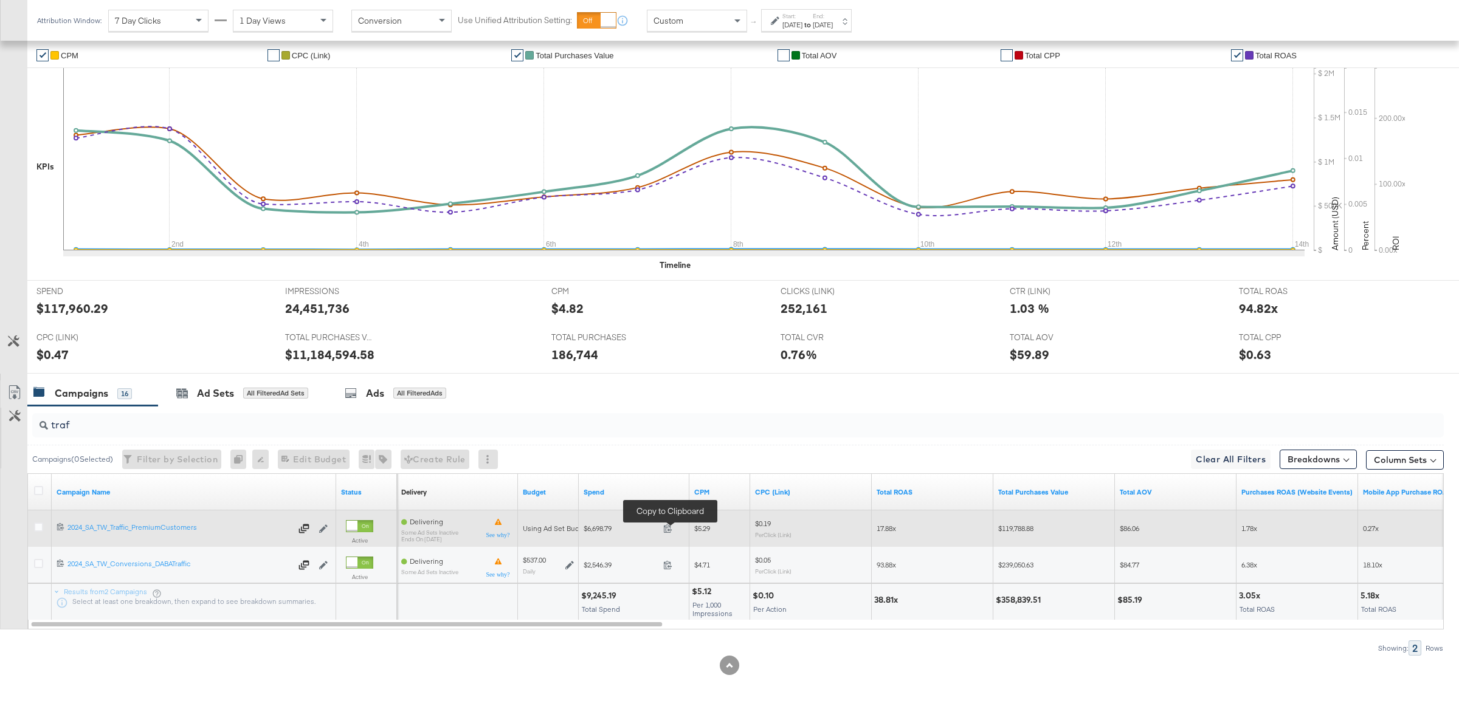
click at [672, 528] on span at bounding box center [671, 530] width 26 height 9
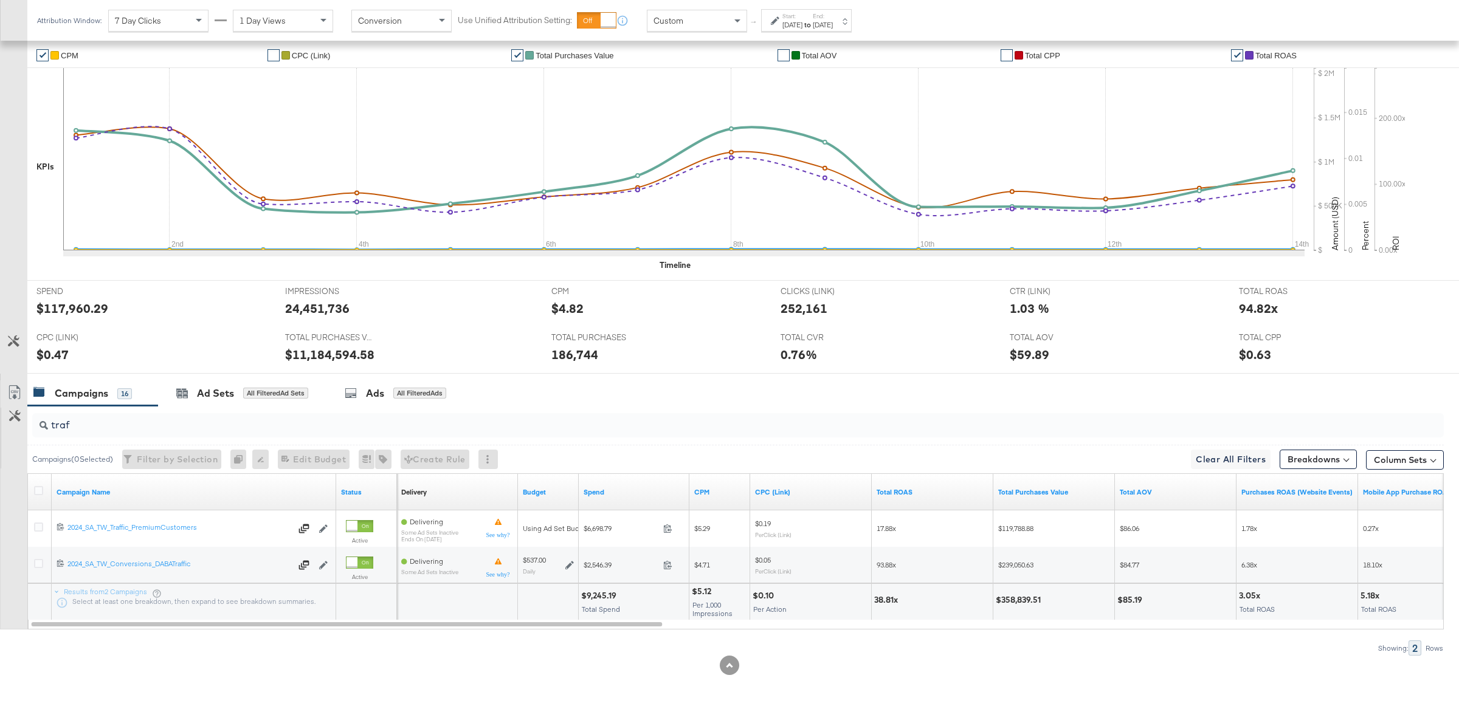
scroll to position [0, 0]
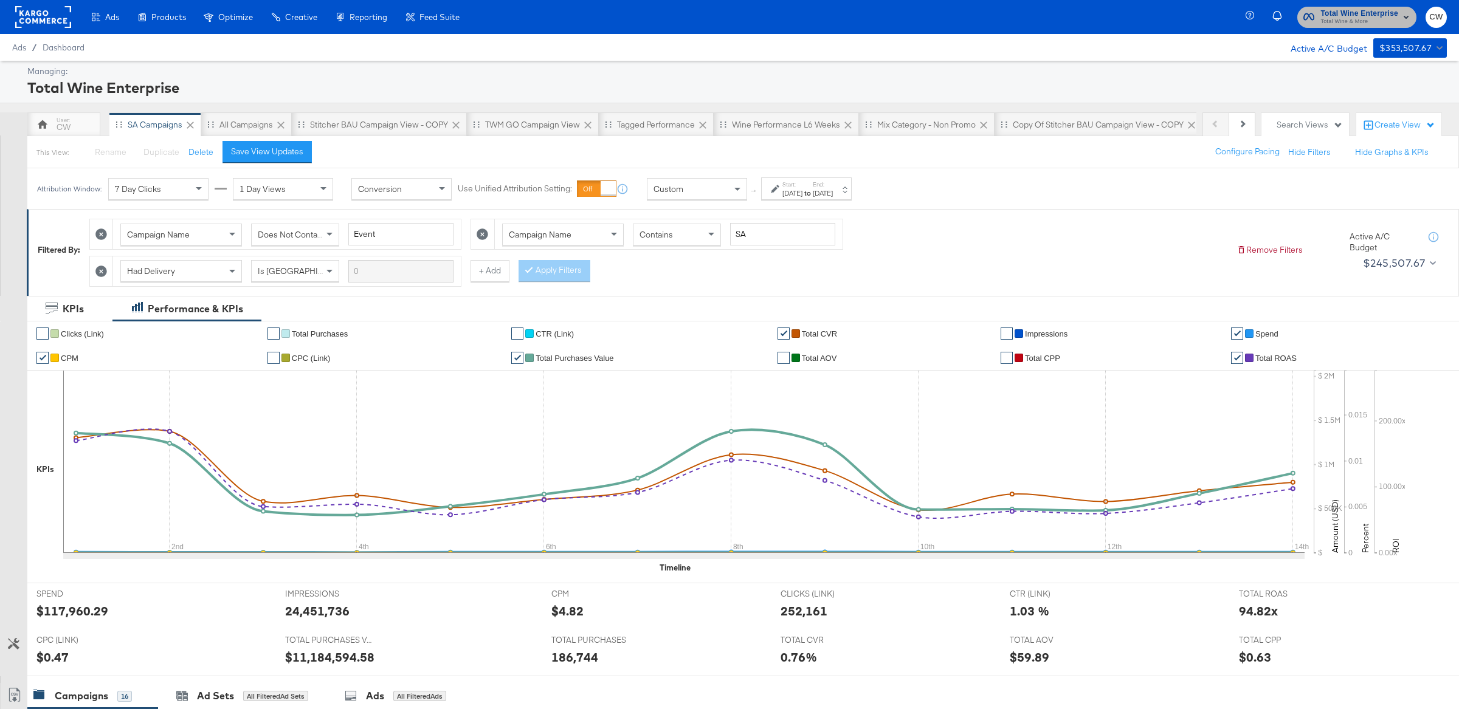
click at [1342, 21] on span "Total Wine & More" at bounding box center [1359, 22] width 78 height 10
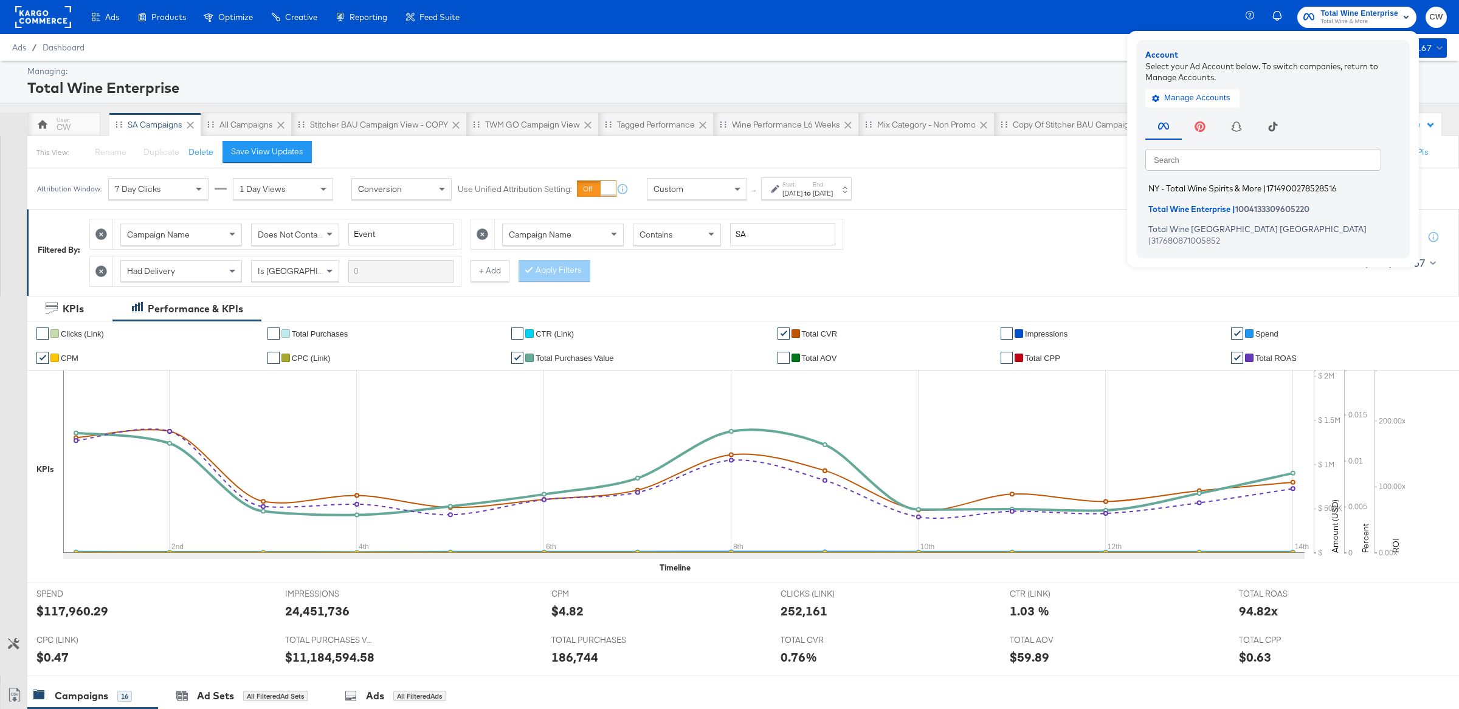
click at [1217, 191] on span "NY - Total Wine Spirits & More" at bounding box center [1204, 189] width 113 height 10
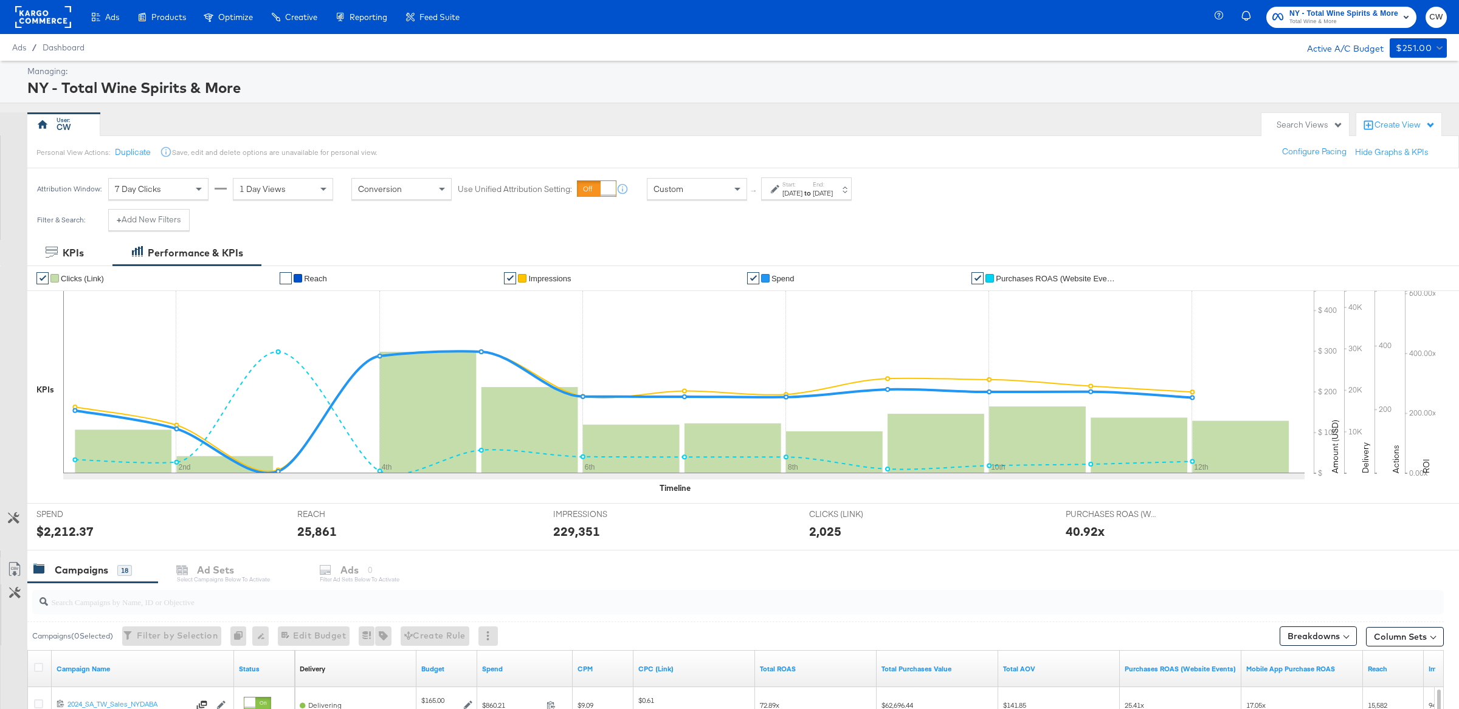
click at [833, 193] on div "Aug 12th 2025" at bounding box center [823, 193] width 20 height 10
click at [816, 284] on input "August 12th 2025" at bounding box center [793, 285] width 128 height 22
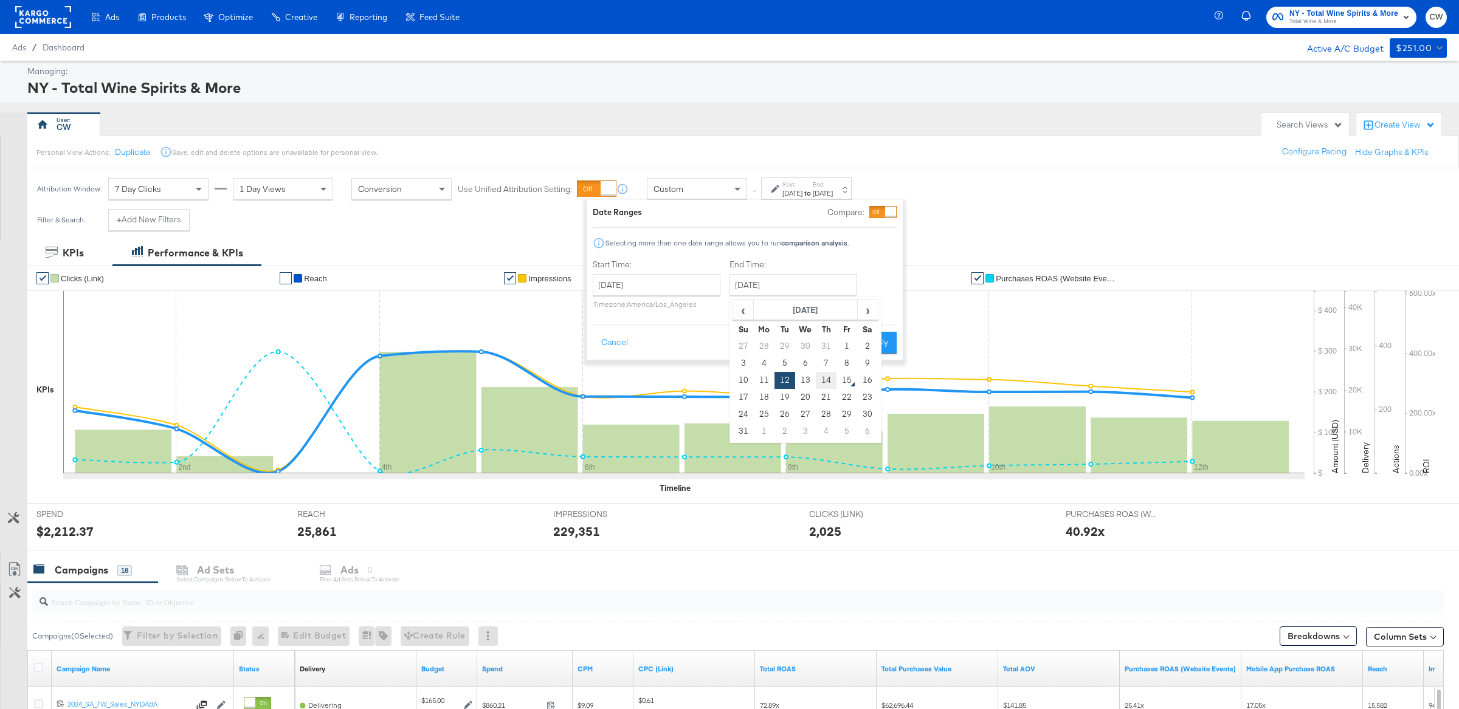
click at [829, 382] on td "14" at bounding box center [826, 380] width 21 height 17
type input "August 14th 2025"
click at [875, 348] on button "Apply" at bounding box center [877, 343] width 38 height 22
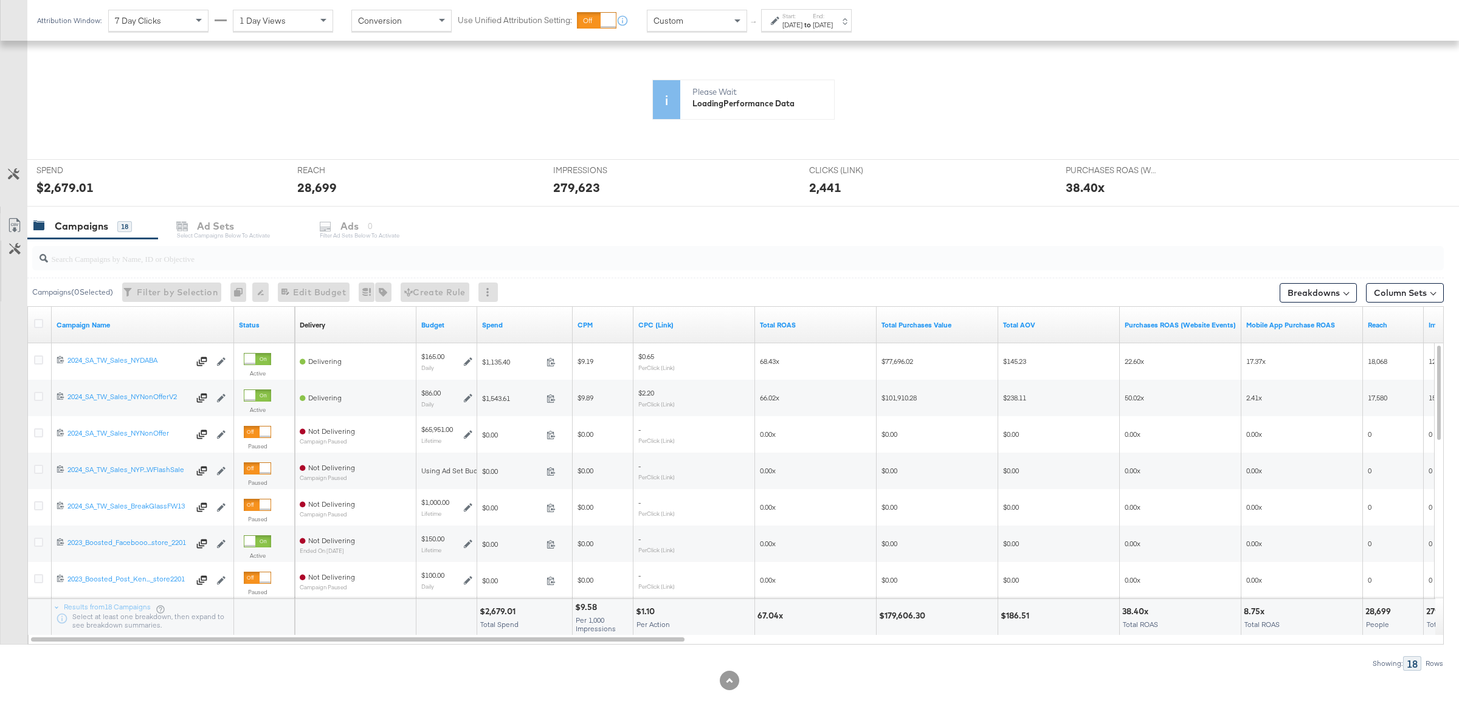
scroll to position [251, 0]
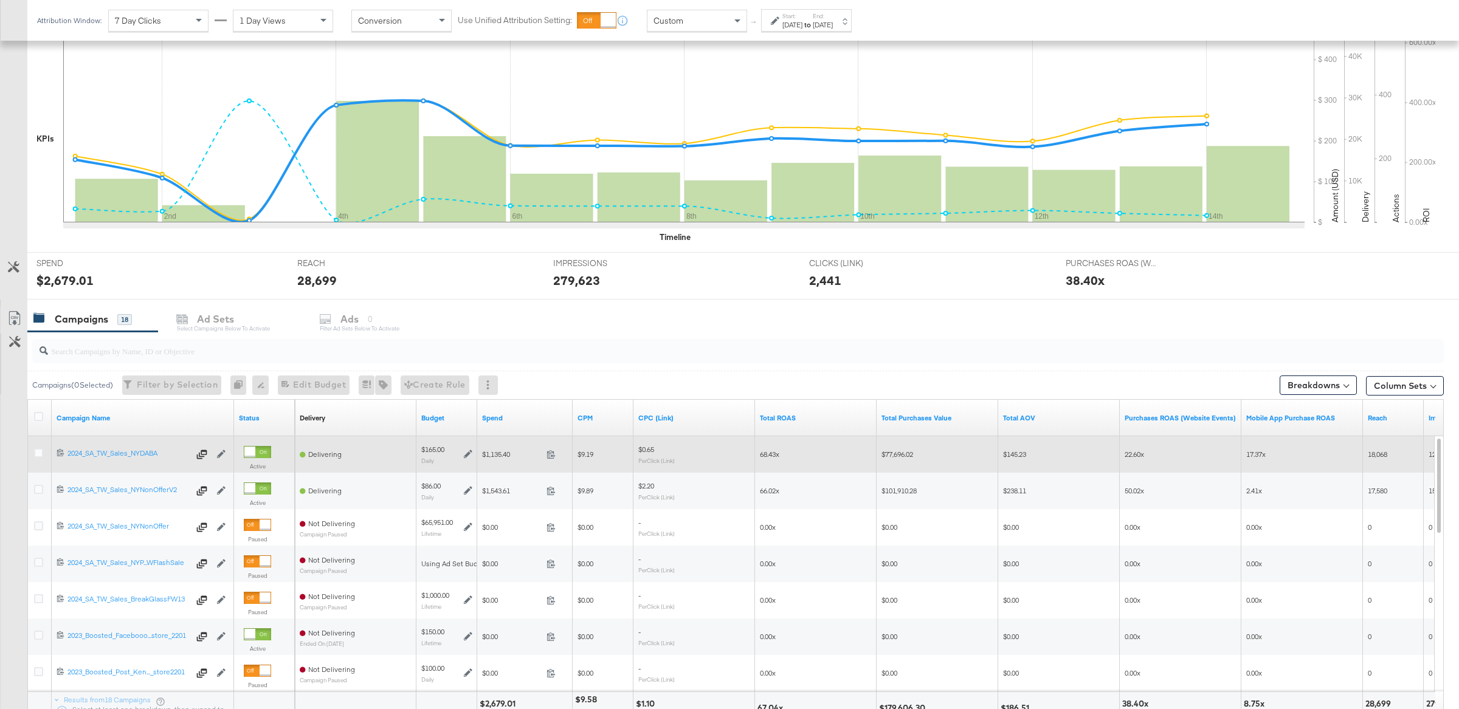
click at [557, 454] on span at bounding box center [555, 456] width 26 height 9
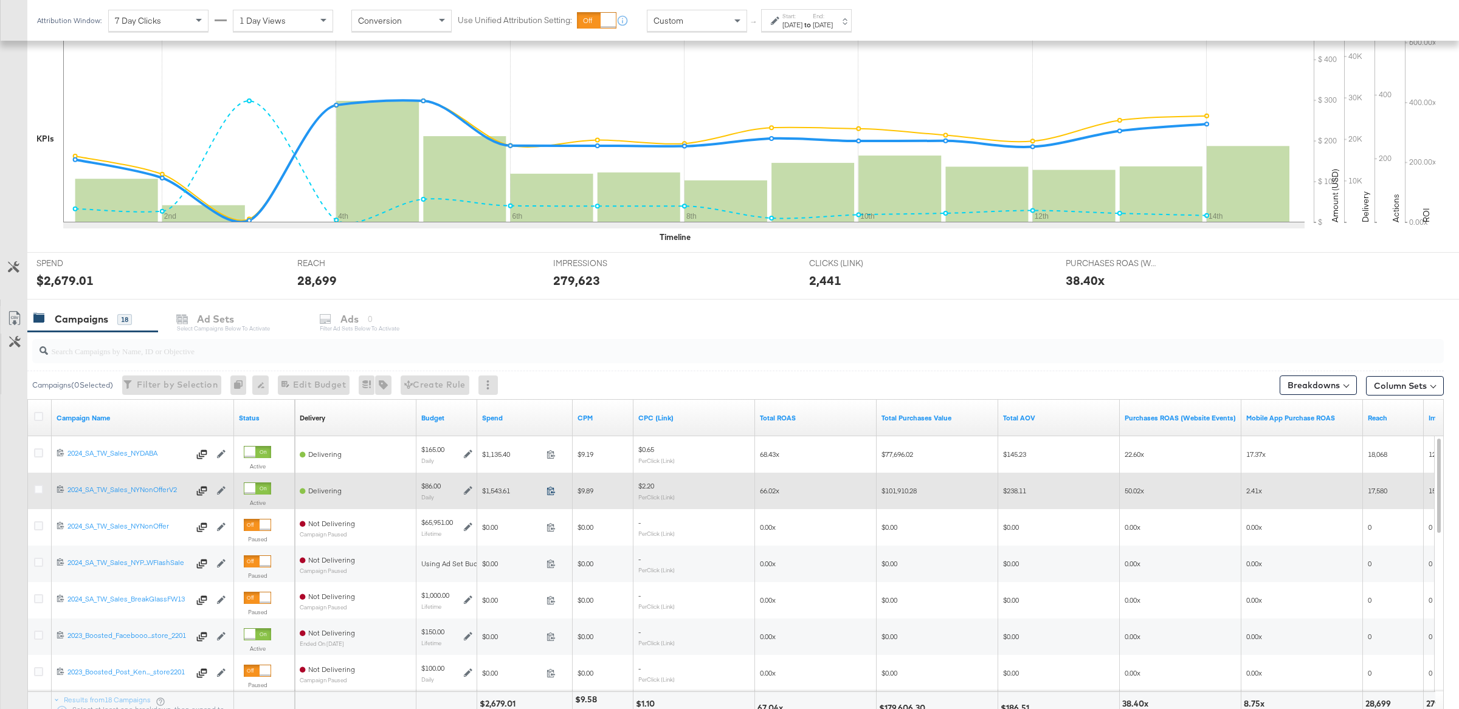
click at [549, 492] on icon at bounding box center [550, 490] width 9 height 9
